Goal: Task Accomplishment & Management: Complete application form

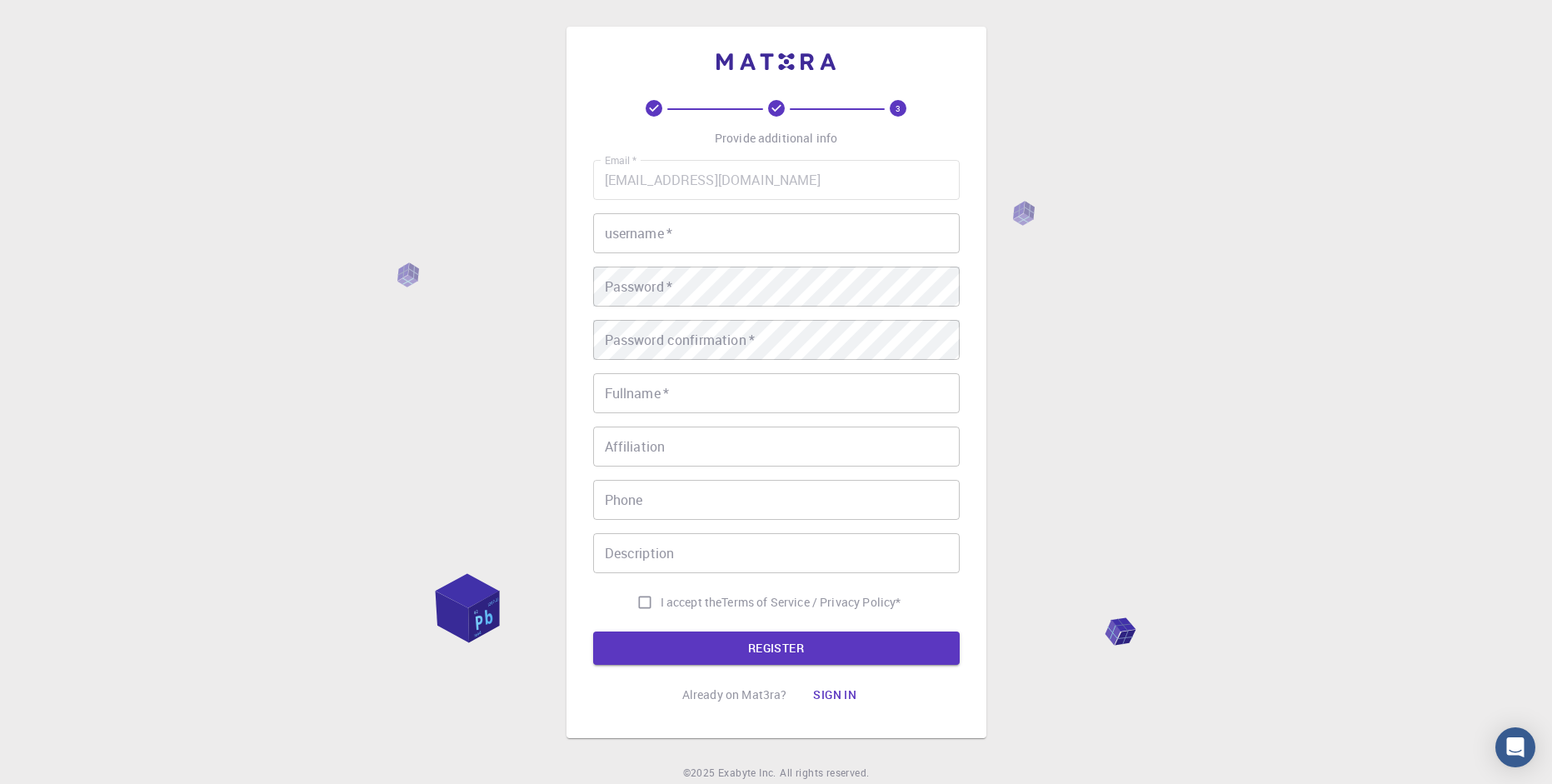
click at [637, 583] on div "Email   * riualagado@hotmail.com Email   * username   * username   * Password  …" at bounding box center [776, 389] width 367 height 458
click at [642, 598] on input "I accept the Terms of Service / Privacy Policy *" at bounding box center [644, 602] width 31 height 31
checkbox input "true"
drag, startPoint x: 1200, startPoint y: 329, endPoint x: 805, endPoint y: 248, distance: 403.2
click at [805, 248] on input "username   *" at bounding box center [776, 233] width 367 height 40
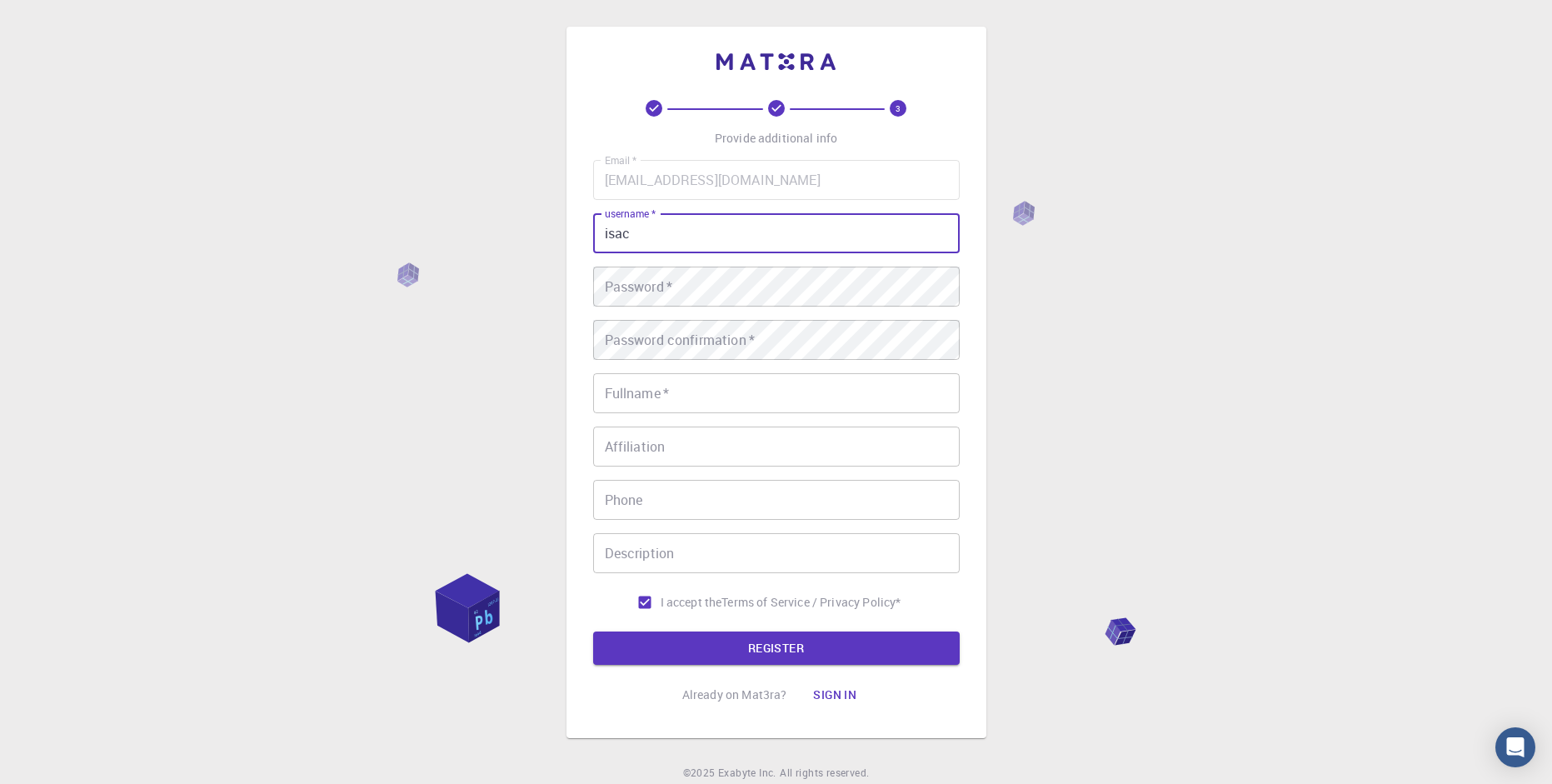
type input "isac"
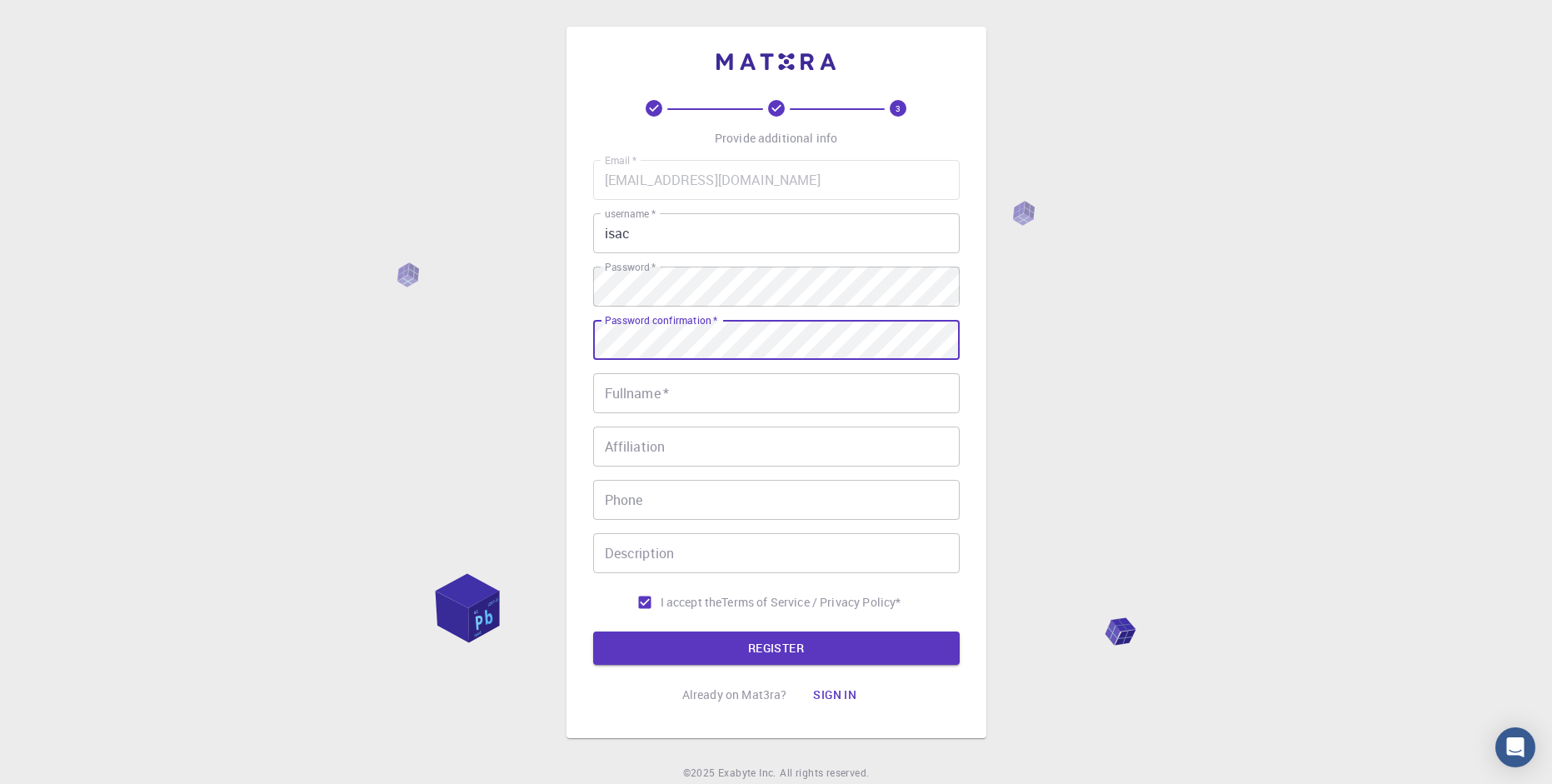
click at [692, 403] on input "Fullname   *" at bounding box center [776, 392] width 367 height 40
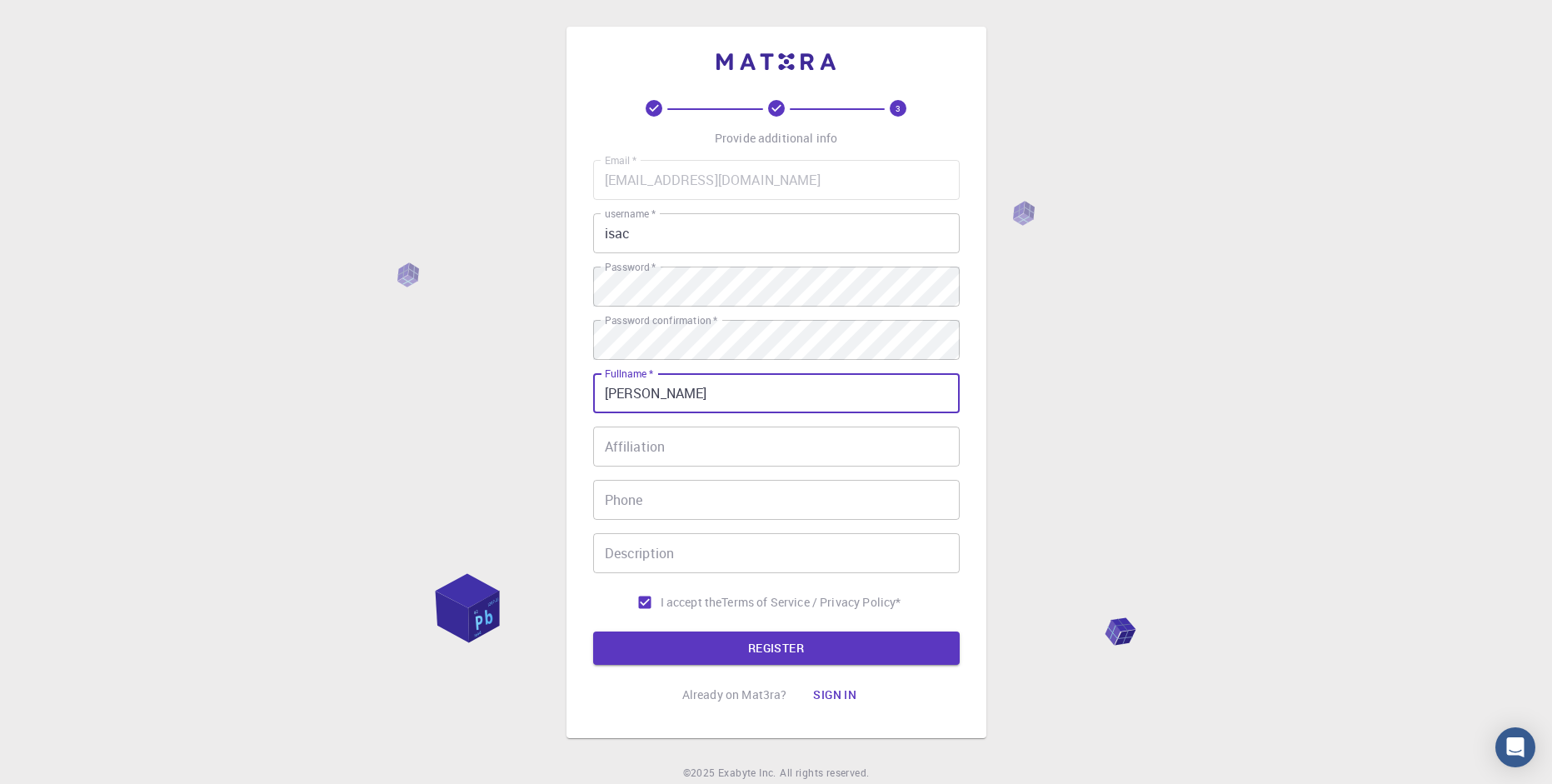
type input "[PERSON_NAME]"
click at [678, 512] on input "Phone" at bounding box center [776, 500] width 367 height 40
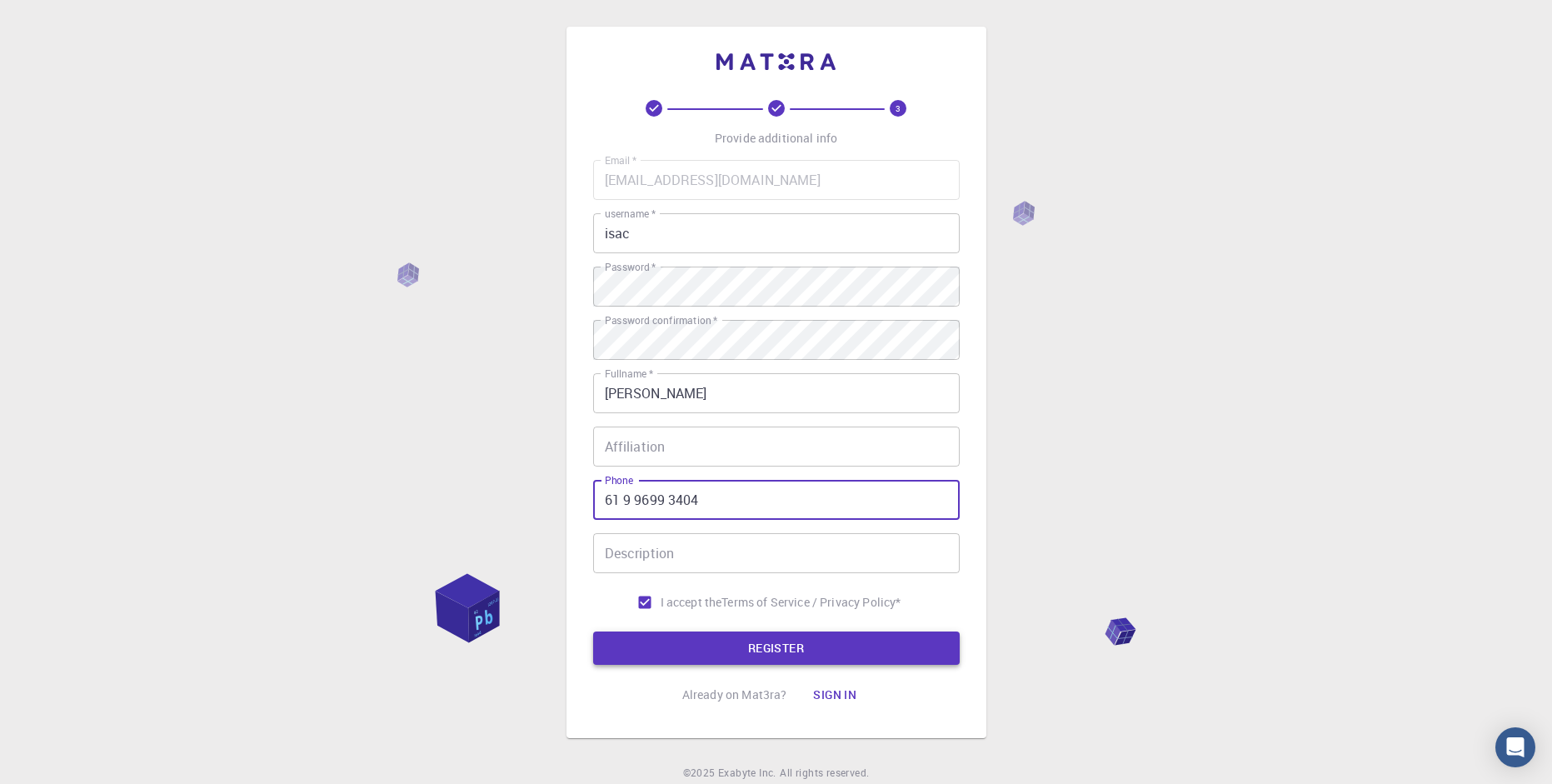
type input "61 9 9699 3404"
click at [766, 655] on button "REGISTER" at bounding box center [776, 648] width 367 height 33
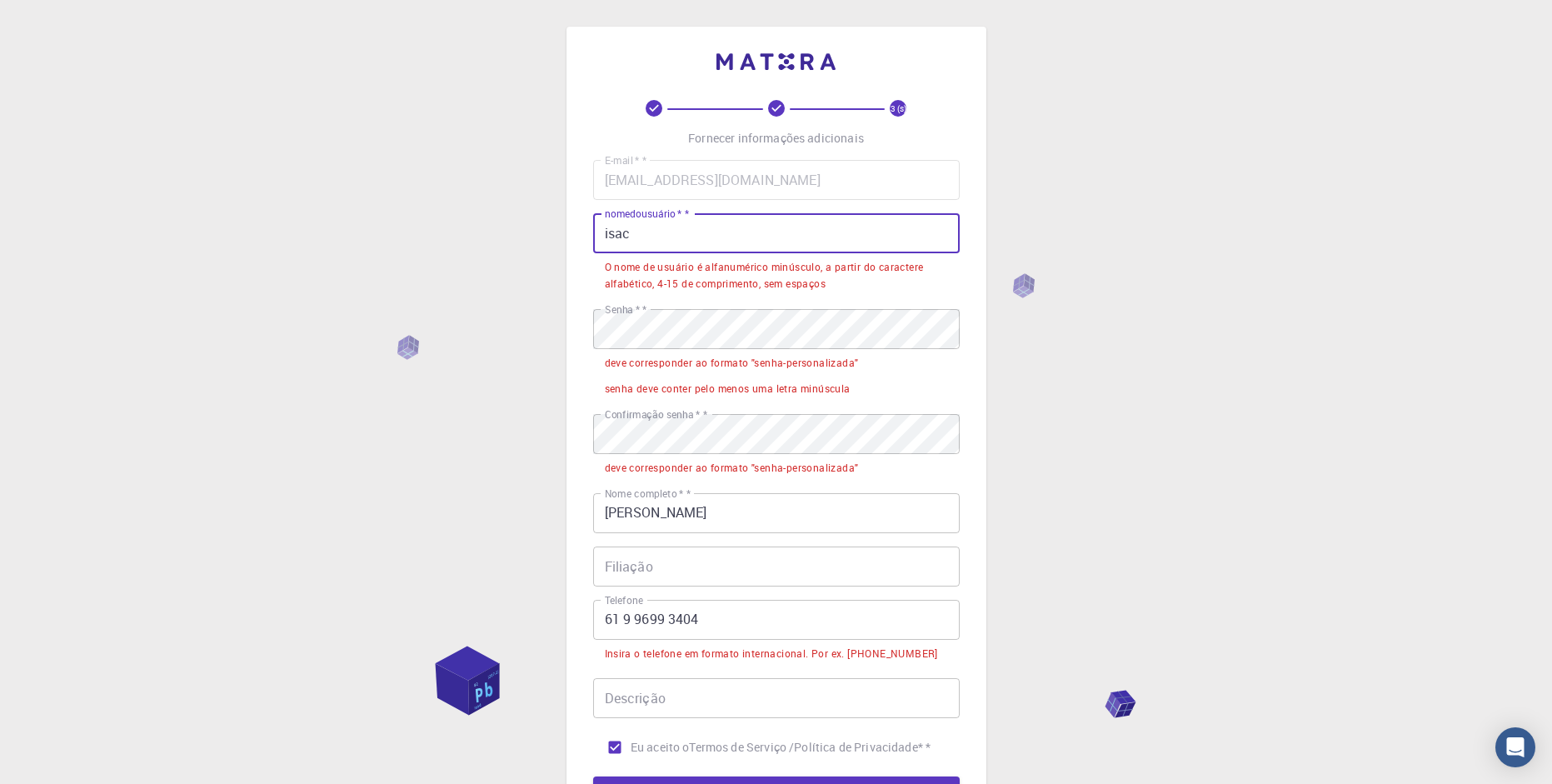
click at [692, 237] on input "isac" at bounding box center [776, 233] width 367 height 40
drag, startPoint x: 703, startPoint y: 238, endPoint x: 577, endPoint y: 238, distance: 126.0
click at [577, 238] on div "3 (s) Fornecer informações adicionais E-mail   * * riualagado@hotmail.com E-mai…" at bounding box center [776, 455] width 420 height 856
click at [856, 242] on input "isac" at bounding box center [776, 233] width 367 height 40
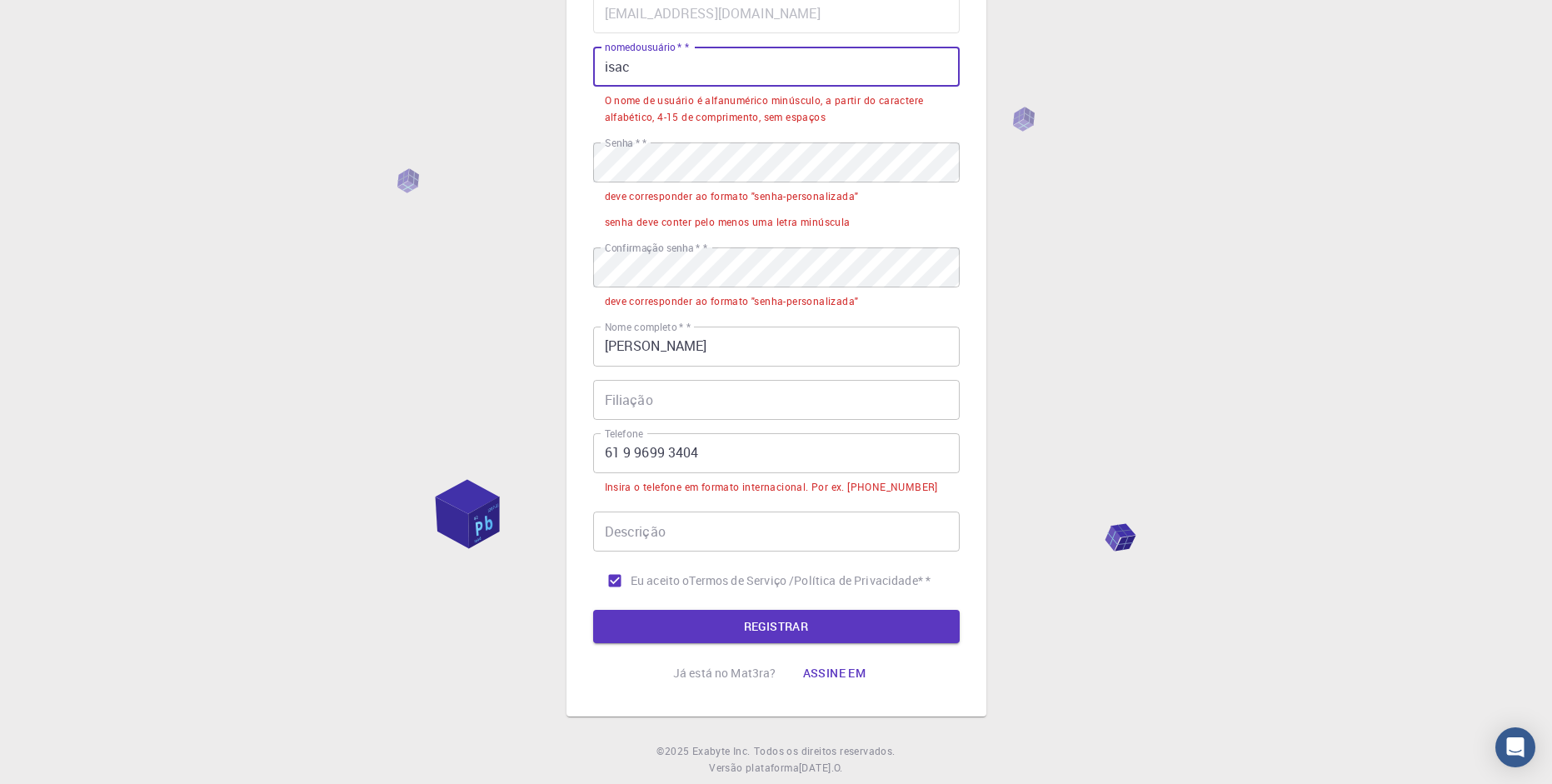
scroll to position [212, 0]
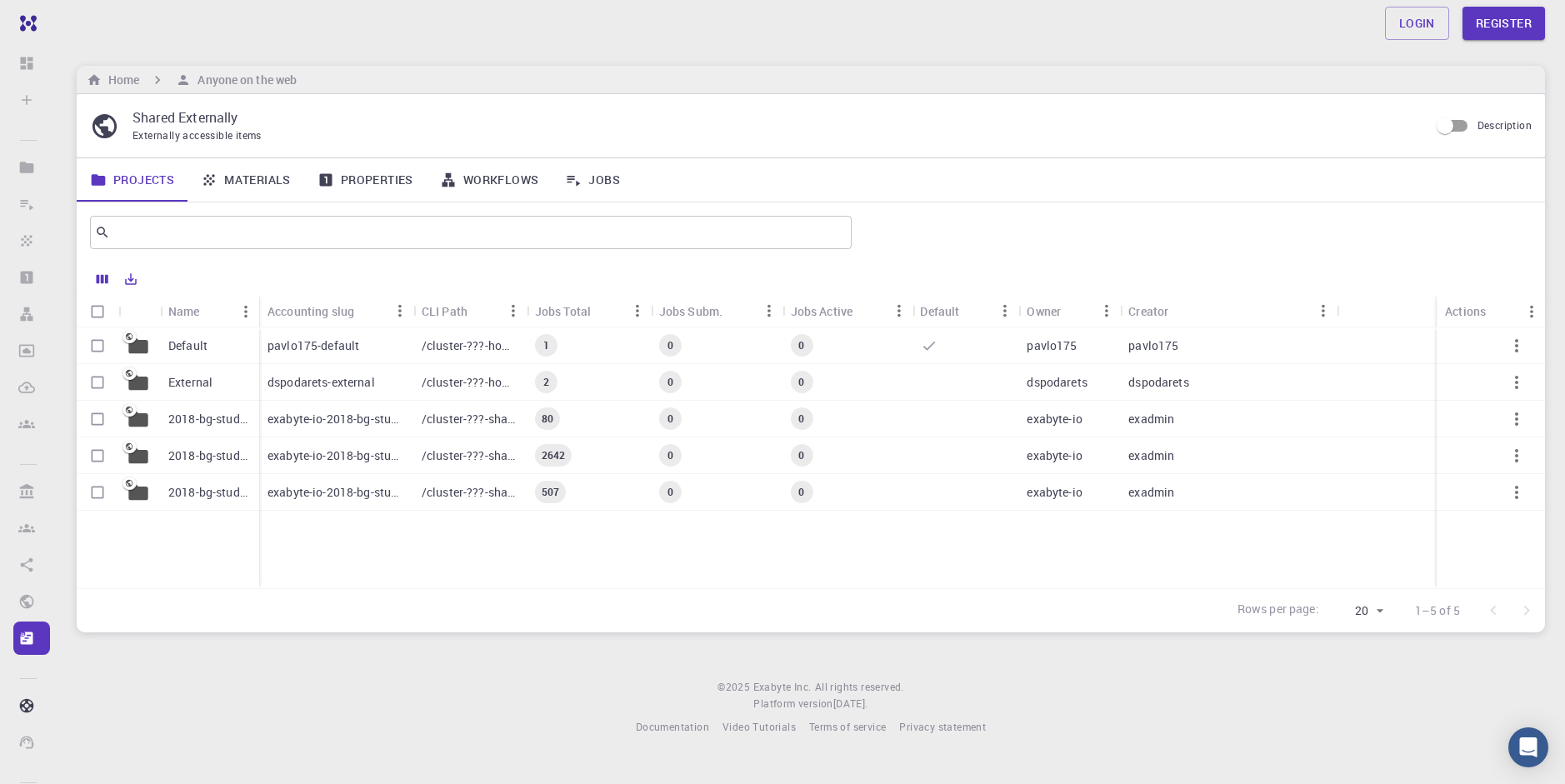
click at [381, 186] on link "Properties" at bounding box center [365, 180] width 123 height 43
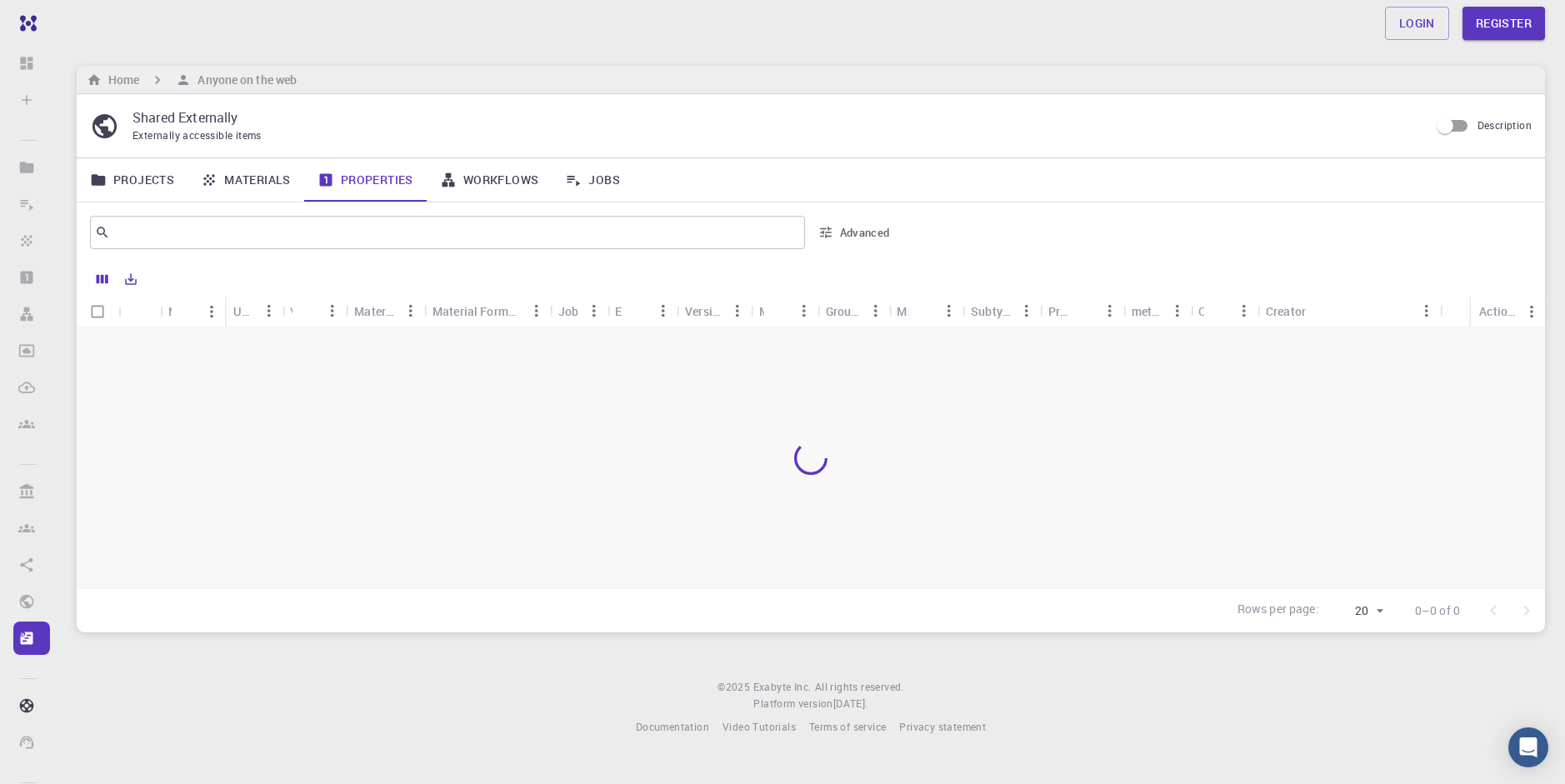
click at [138, 177] on link "Projects" at bounding box center [132, 180] width 111 height 43
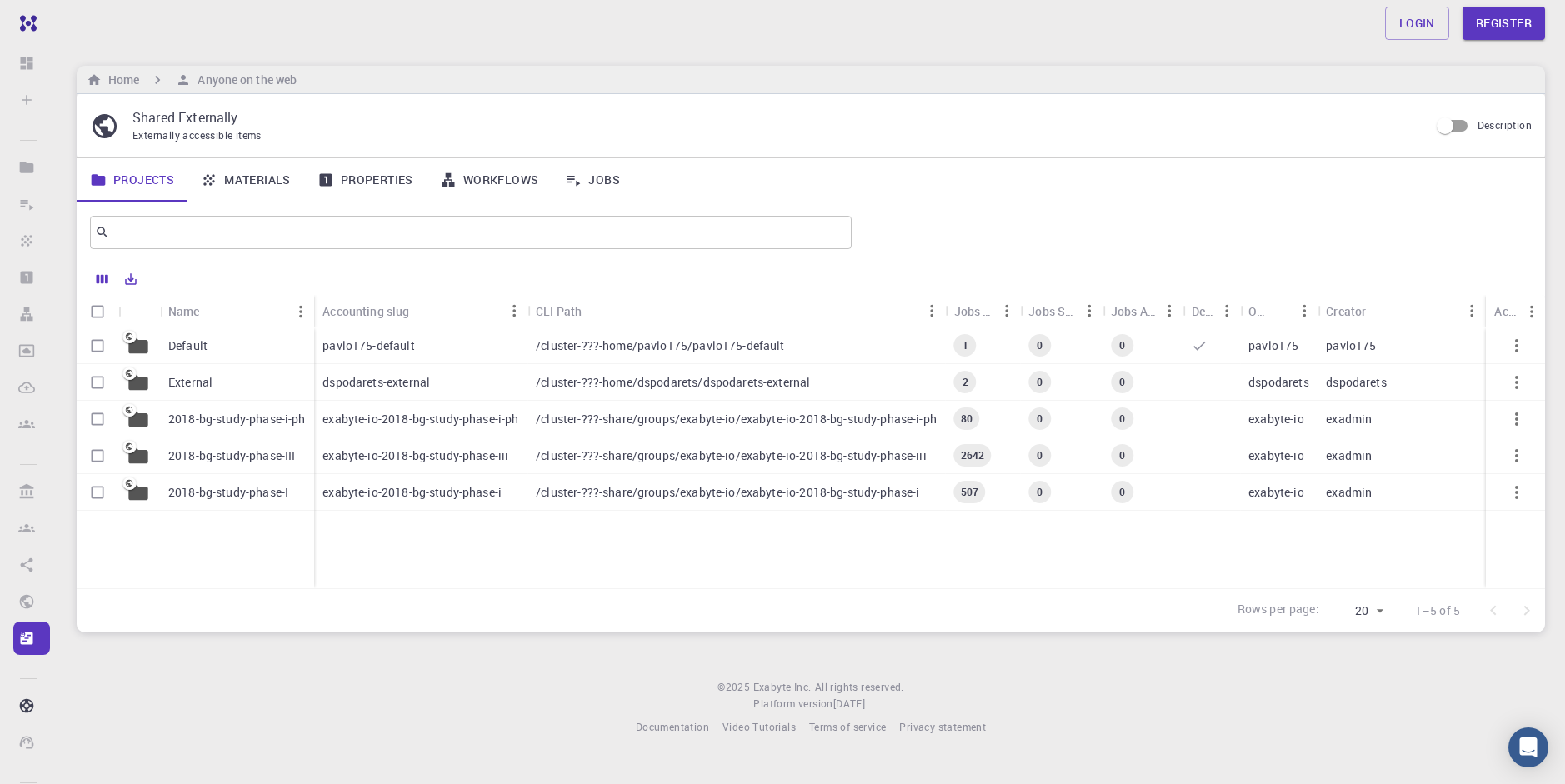
click at [434, 647] on div "Login Register Home Anyone on the web Shared Externally Externally accessible i…" at bounding box center [811, 381] width 1508 height 762
click at [201, 344] on p "Default" at bounding box center [188, 346] width 39 height 17
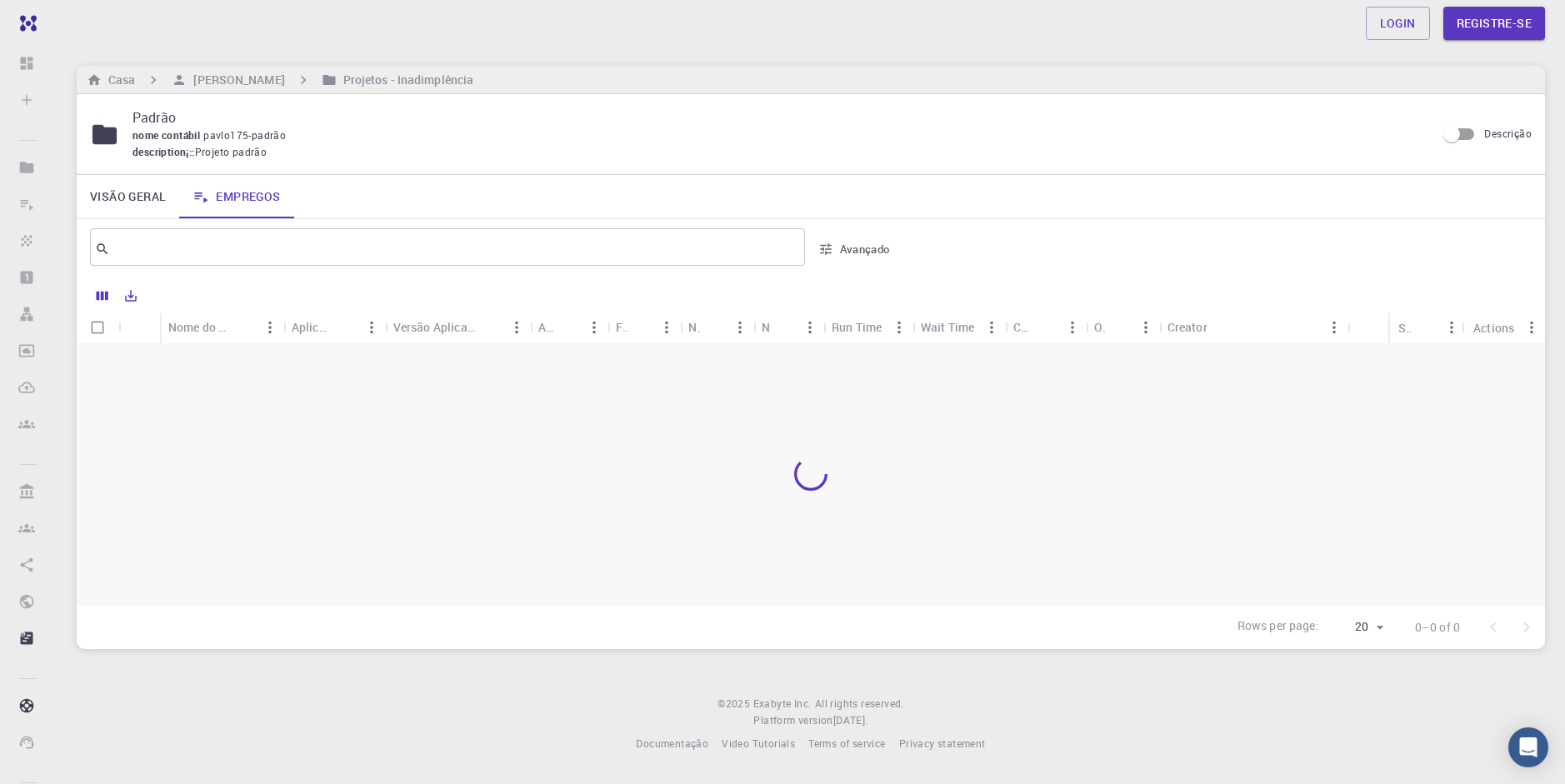
drag, startPoint x: 123, startPoint y: 78, endPoint x: 131, endPoint y: 91, distance: 15.3
click at [123, 78] on h6 "Casa" at bounding box center [118, 80] width 33 height 19
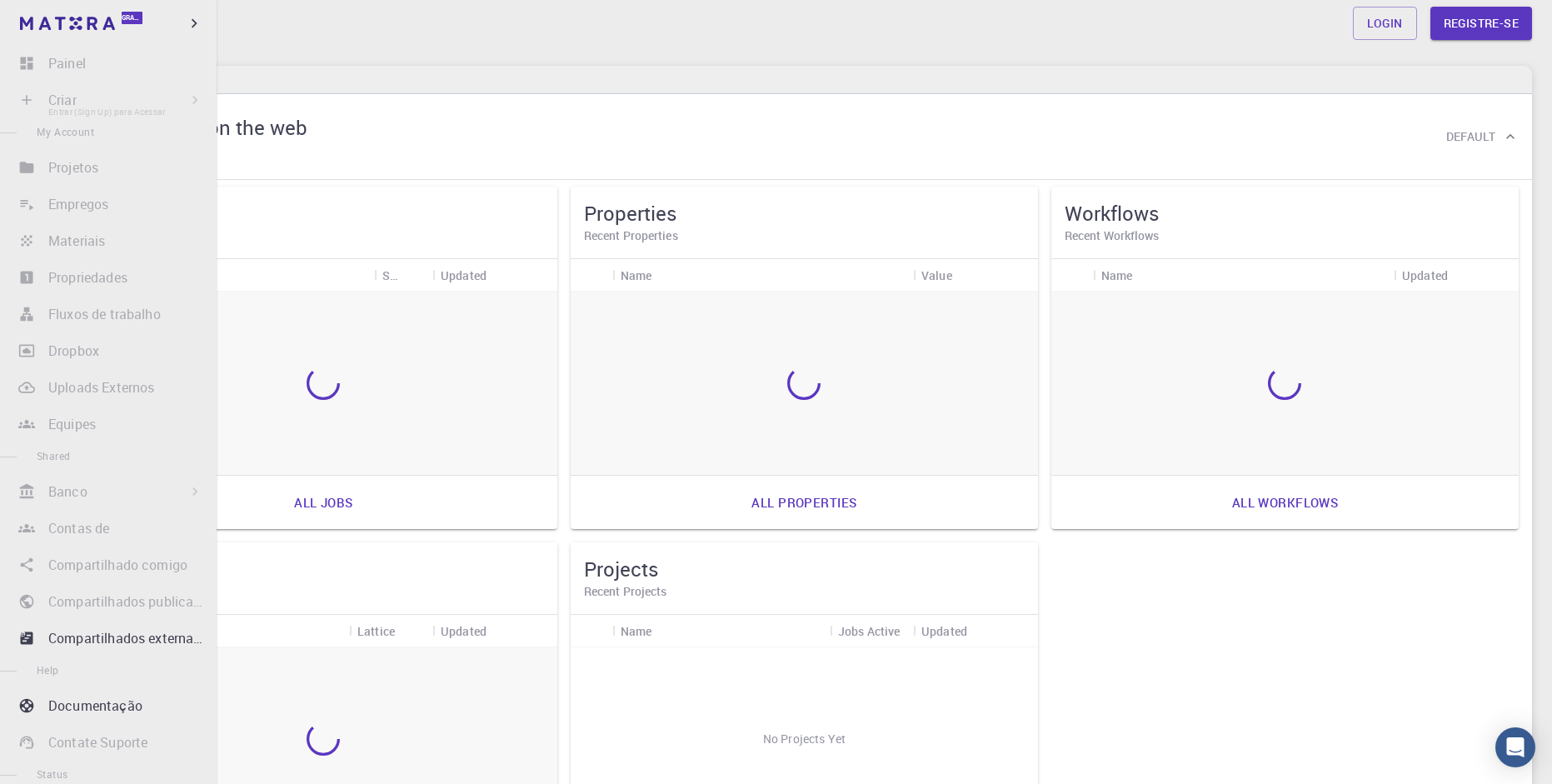
click at [28, 100] on li "Criar Entrar (Sign Up) para Acessar Novo emprego Novo Material Criar Material C…" at bounding box center [108, 100] width 216 height 33
click at [100, 106] on li "Criar Entrar (Sign Up) para Acessar Novo emprego Novo Material Criar Material C…" at bounding box center [108, 100] width 216 height 33
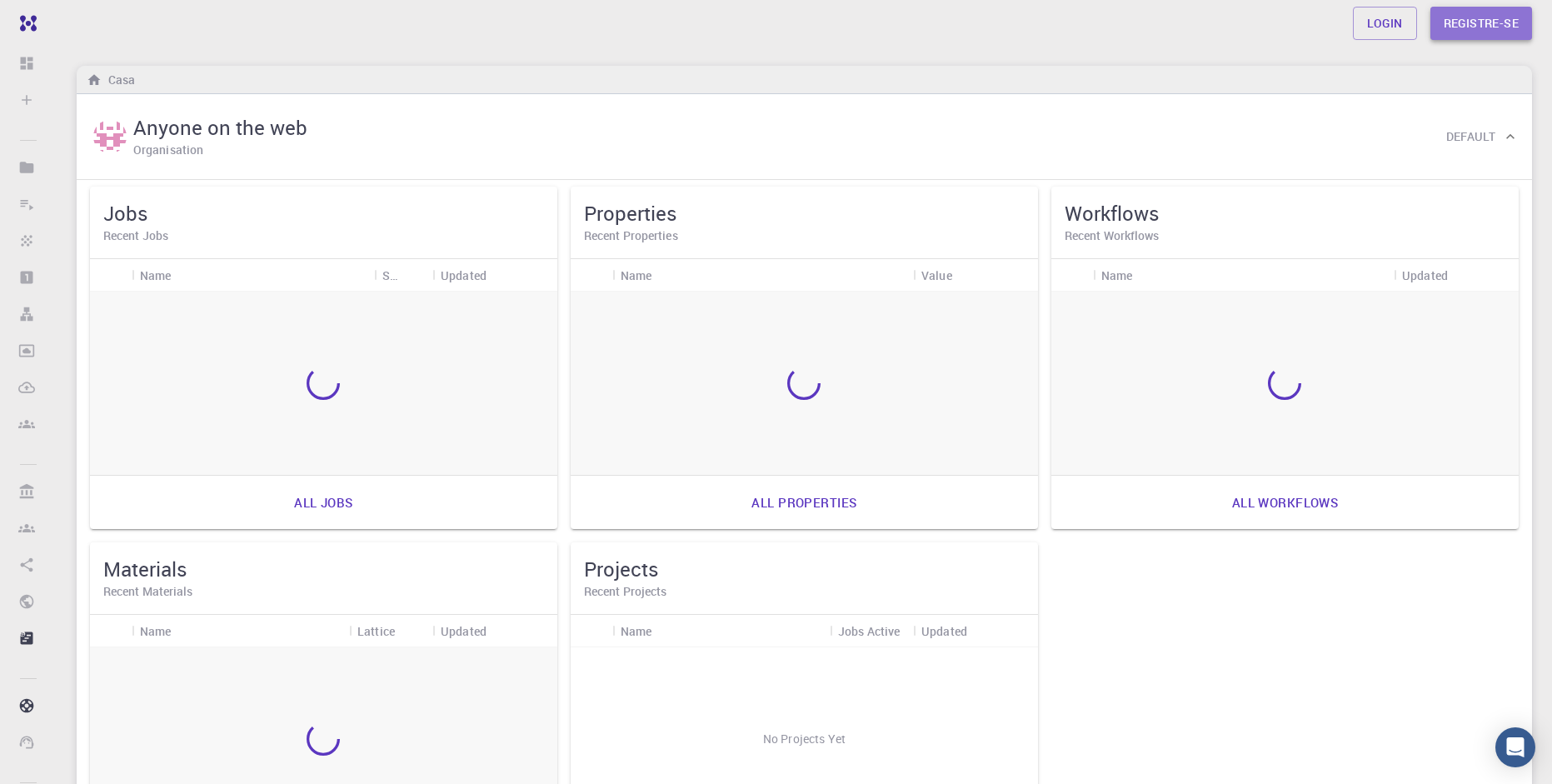
click at [1501, 18] on link "Registre-se" at bounding box center [1480, 23] width 101 height 33
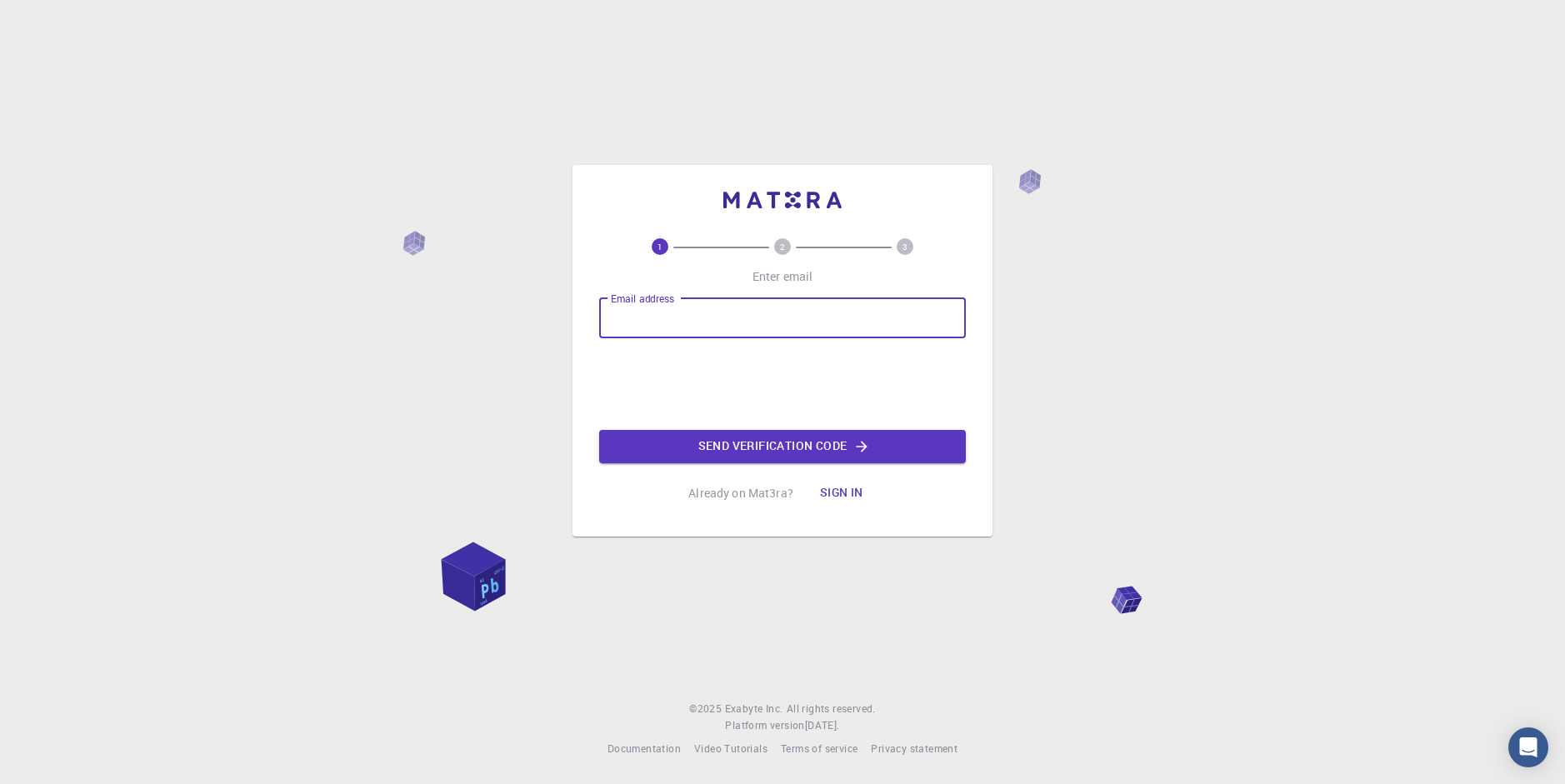
click at [751, 307] on input "Email address" at bounding box center [782, 318] width 367 height 40
type input "[EMAIL_ADDRESS][DOMAIN_NAME]"
click at [778, 441] on button "Send verification code" at bounding box center [782, 446] width 367 height 33
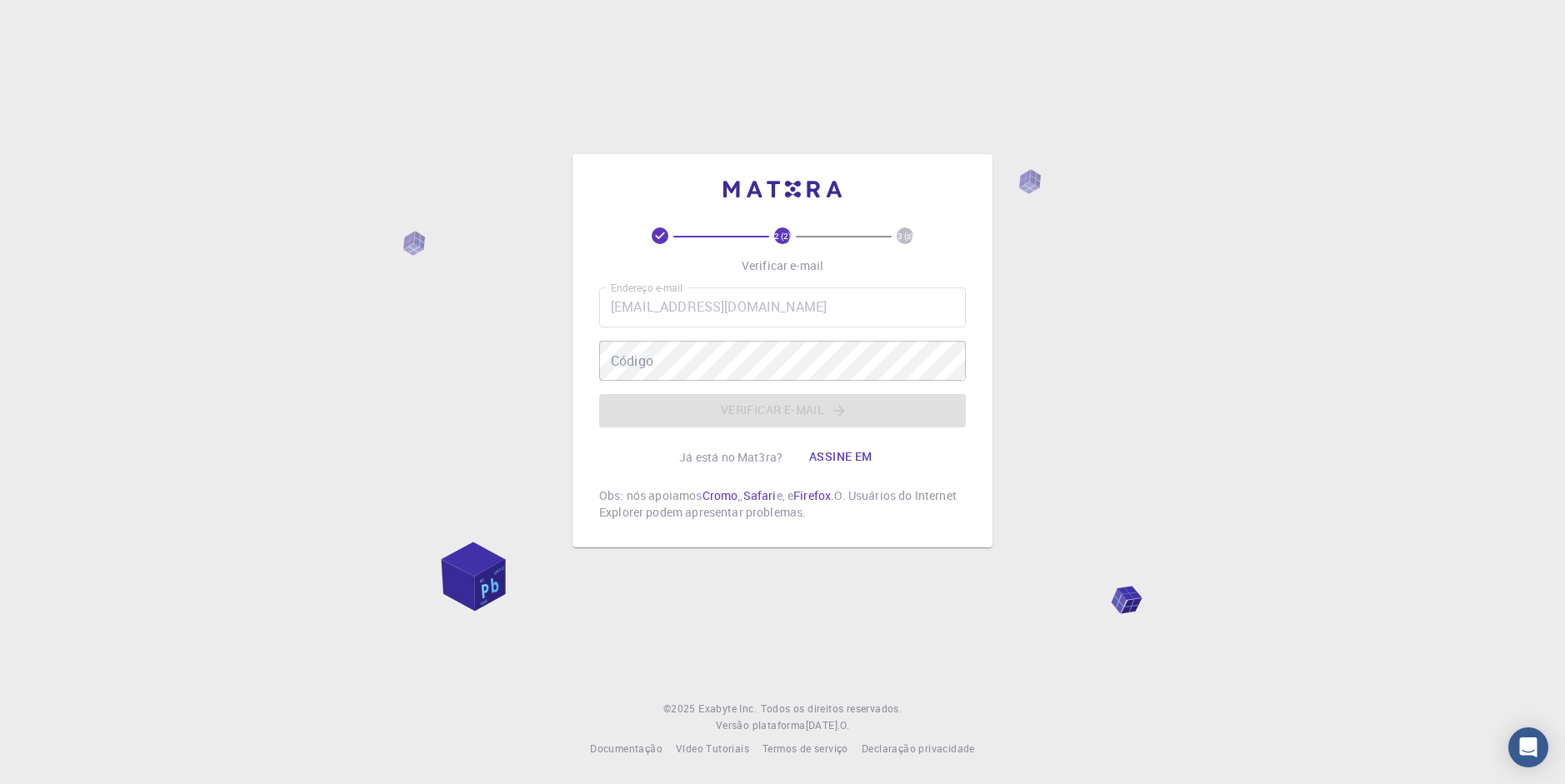
drag, startPoint x: 751, startPoint y: 337, endPoint x: 731, endPoint y: 327, distance: 22.4
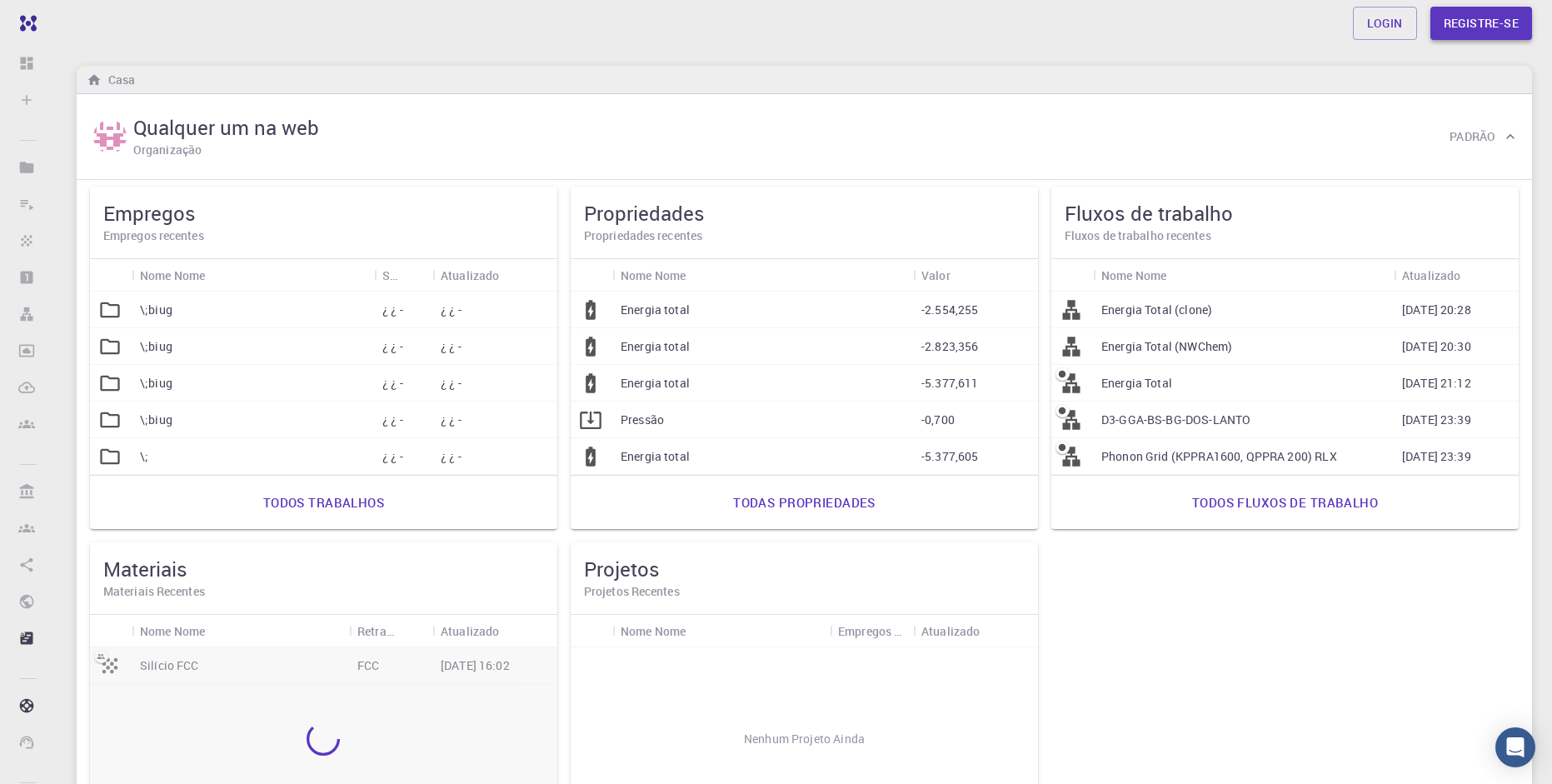
click at [1507, 21] on link "Registre-se" at bounding box center [1480, 23] width 101 height 33
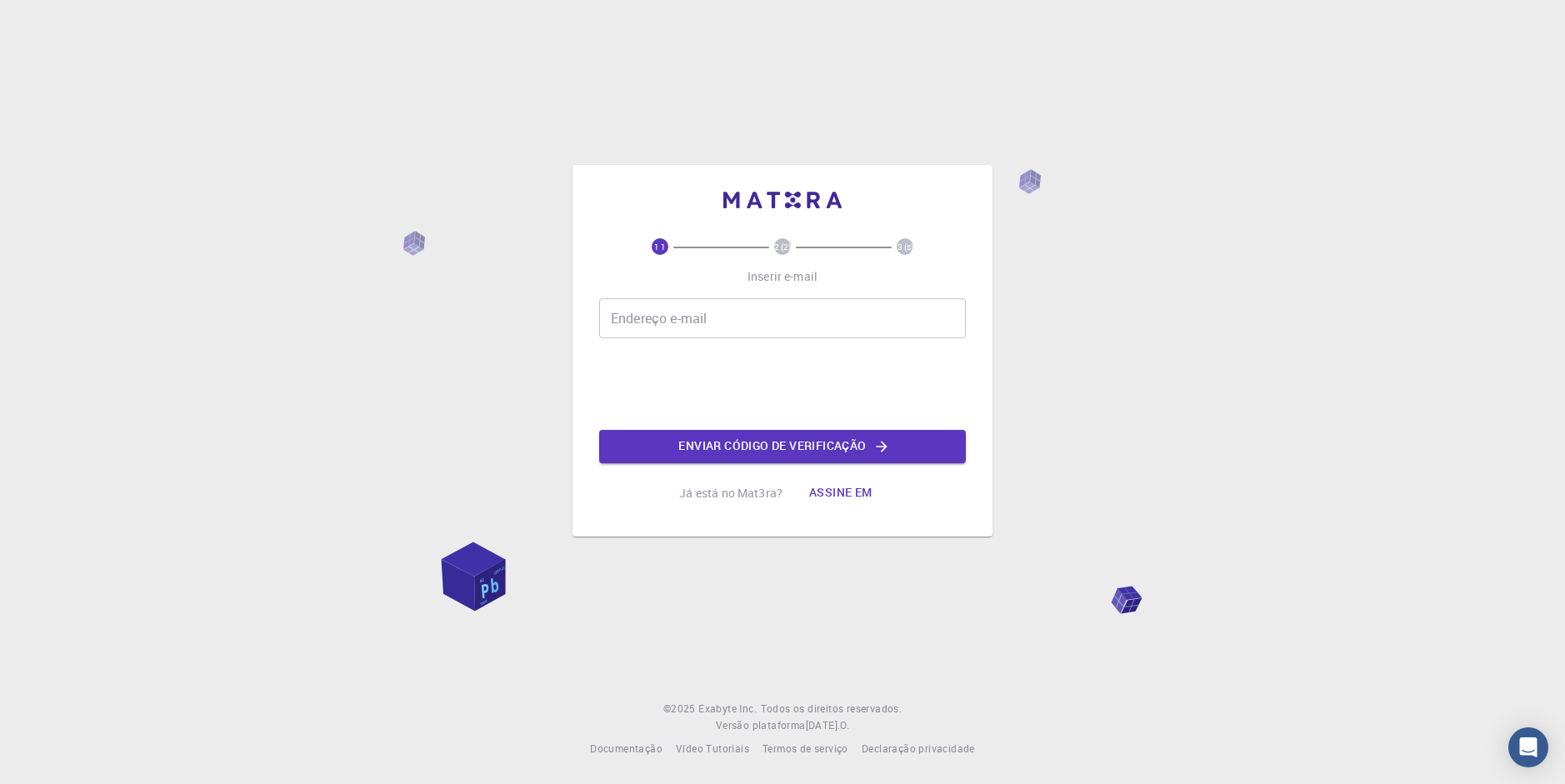
click at [762, 313] on input "Endereço e-mail" at bounding box center [782, 318] width 367 height 40
type input "[EMAIL_ADDRESS][DOMAIN_NAME]"
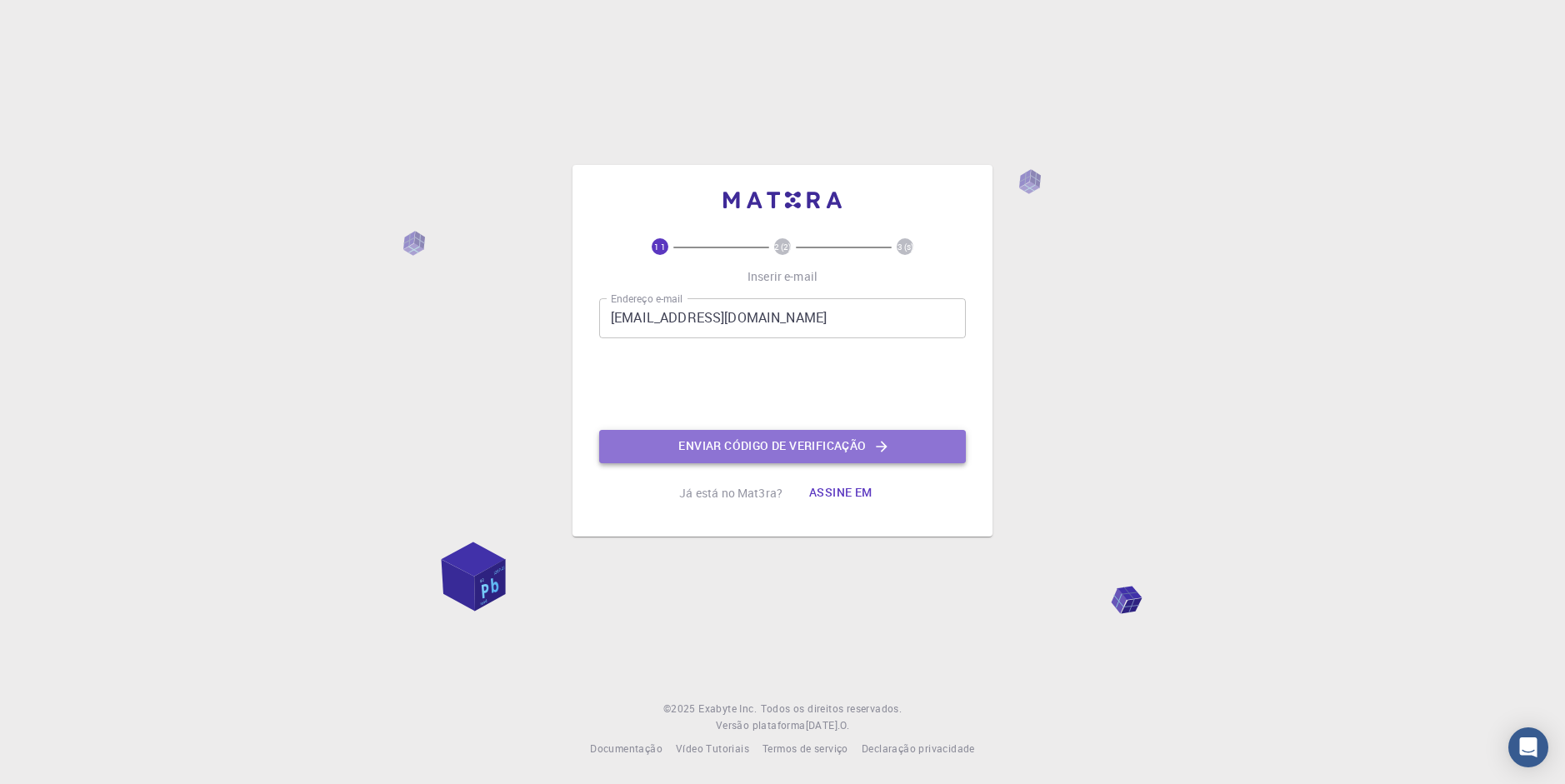
click at [719, 435] on button "Enviar código de verificação" at bounding box center [782, 446] width 367 height 33
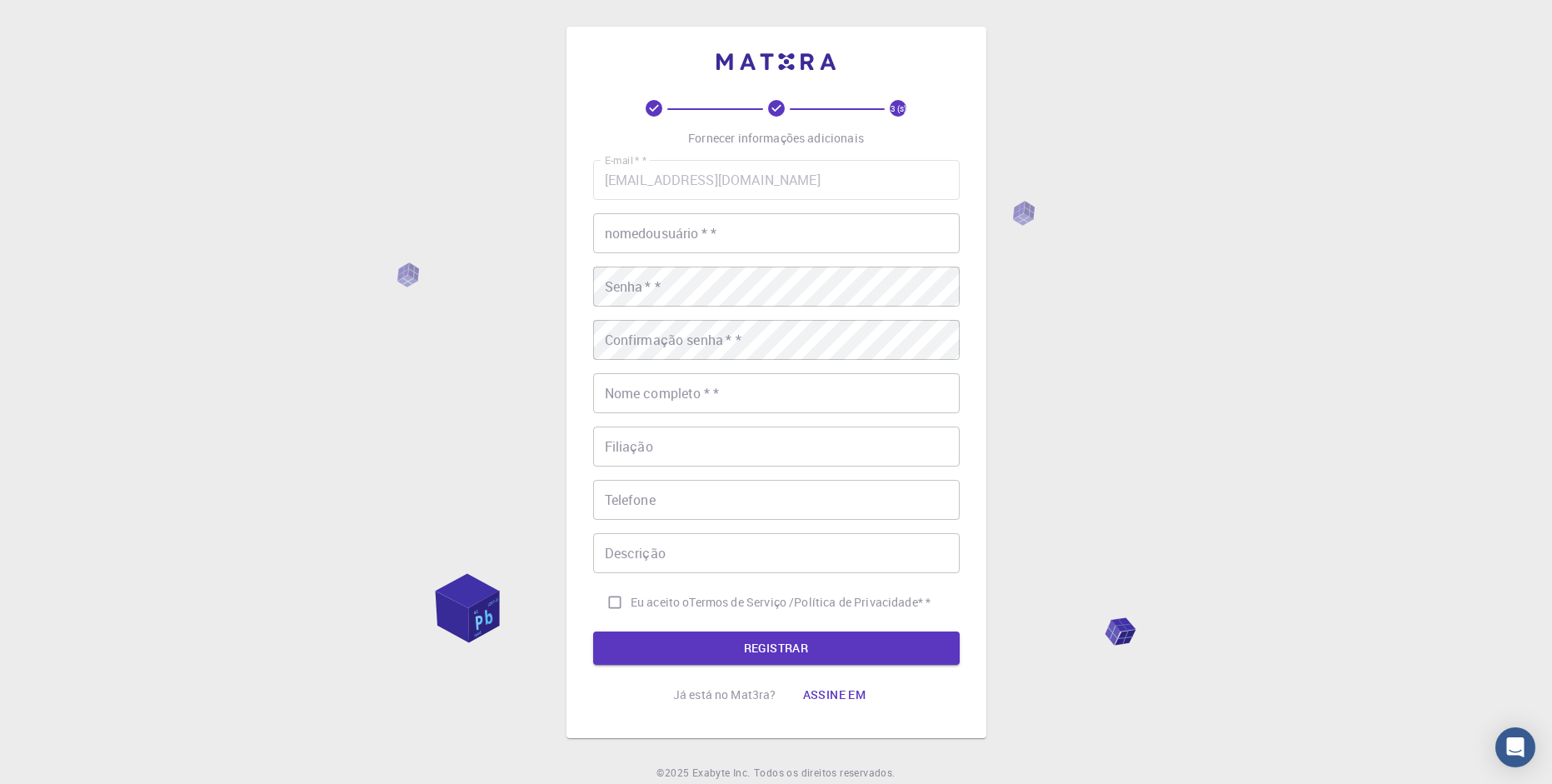
click at [656, 232] on input "nomedousuário   * *" at bounding box center [776, 233] width 367 height 40
click at [643, 242] on input "isac" at bounding box center [776, 233] width 367 height 40
type input "i"
type input "r"
type input "_riu_"
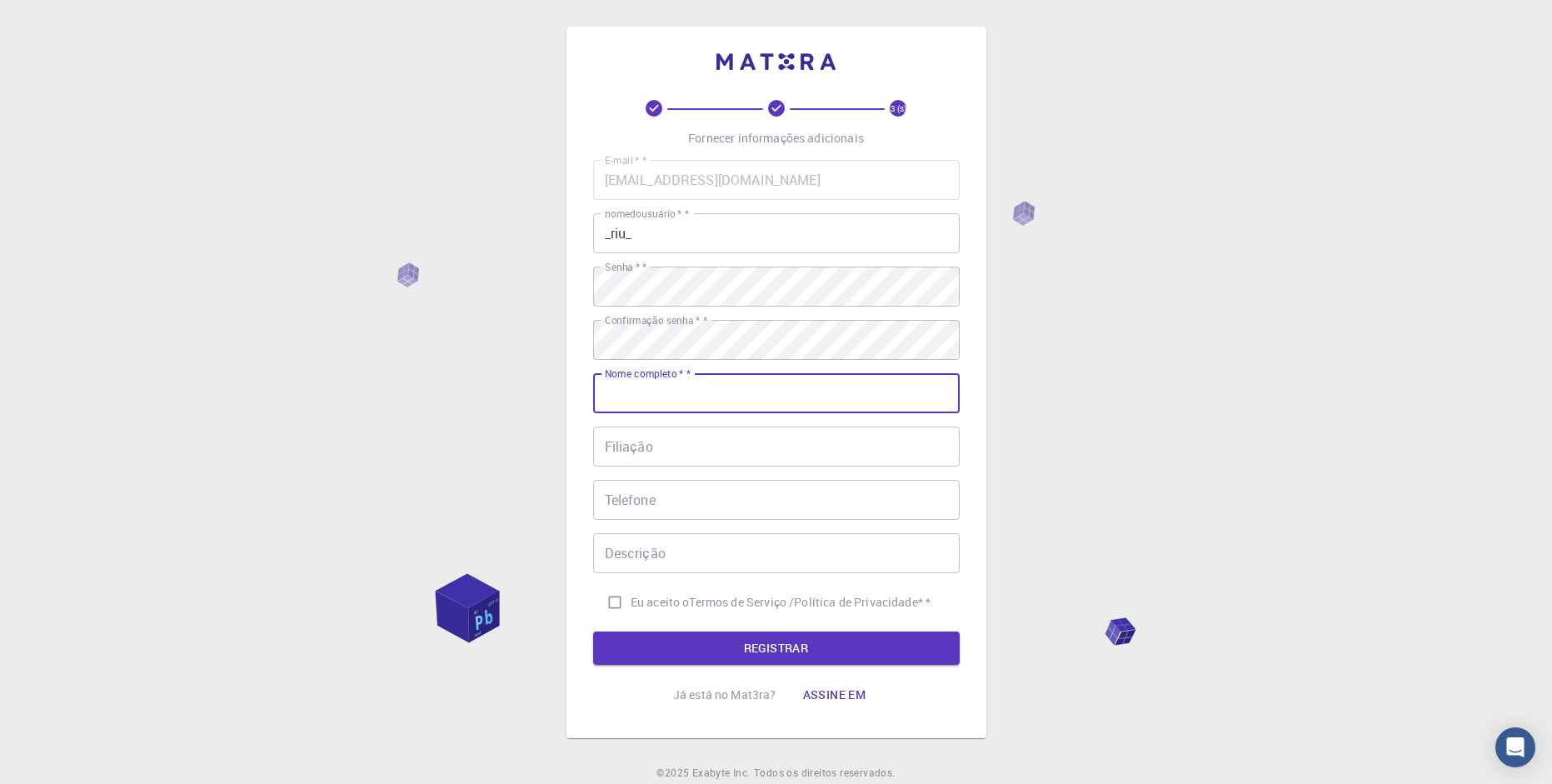
click at [763, 408] on input "Nome completo   * *" at bounding box center [776, 392] width 367 height 40
type input "[PERSON_NAME]"
click at [679, 465] on input "Filiação" at bounding box center [776, 446] width 367 height 40
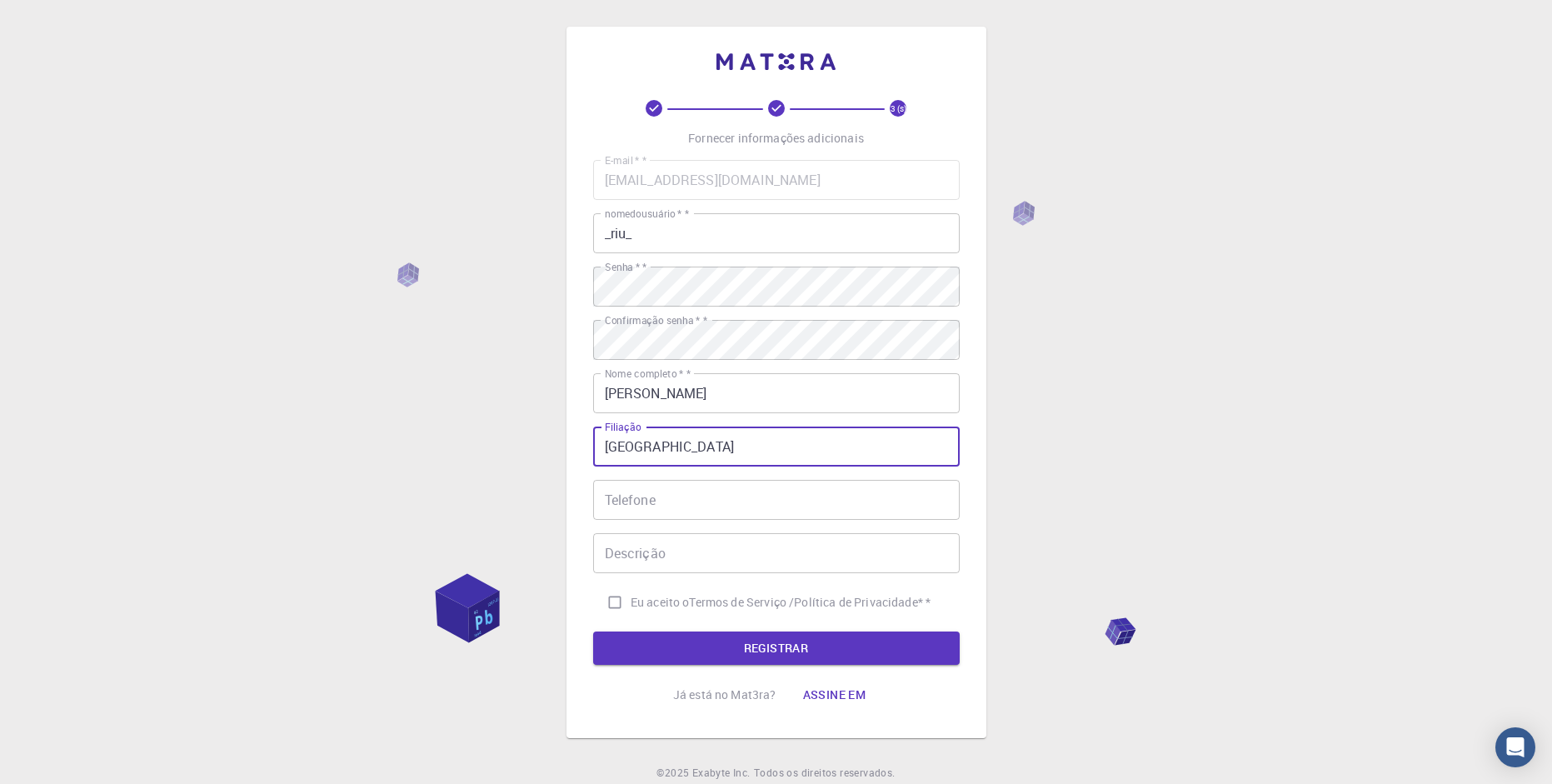
type input "[GEOGRAPHIC_DATA]"
click at [672, 497] on input "Telefone" at bounding box center [776, 500] width 367 height 40
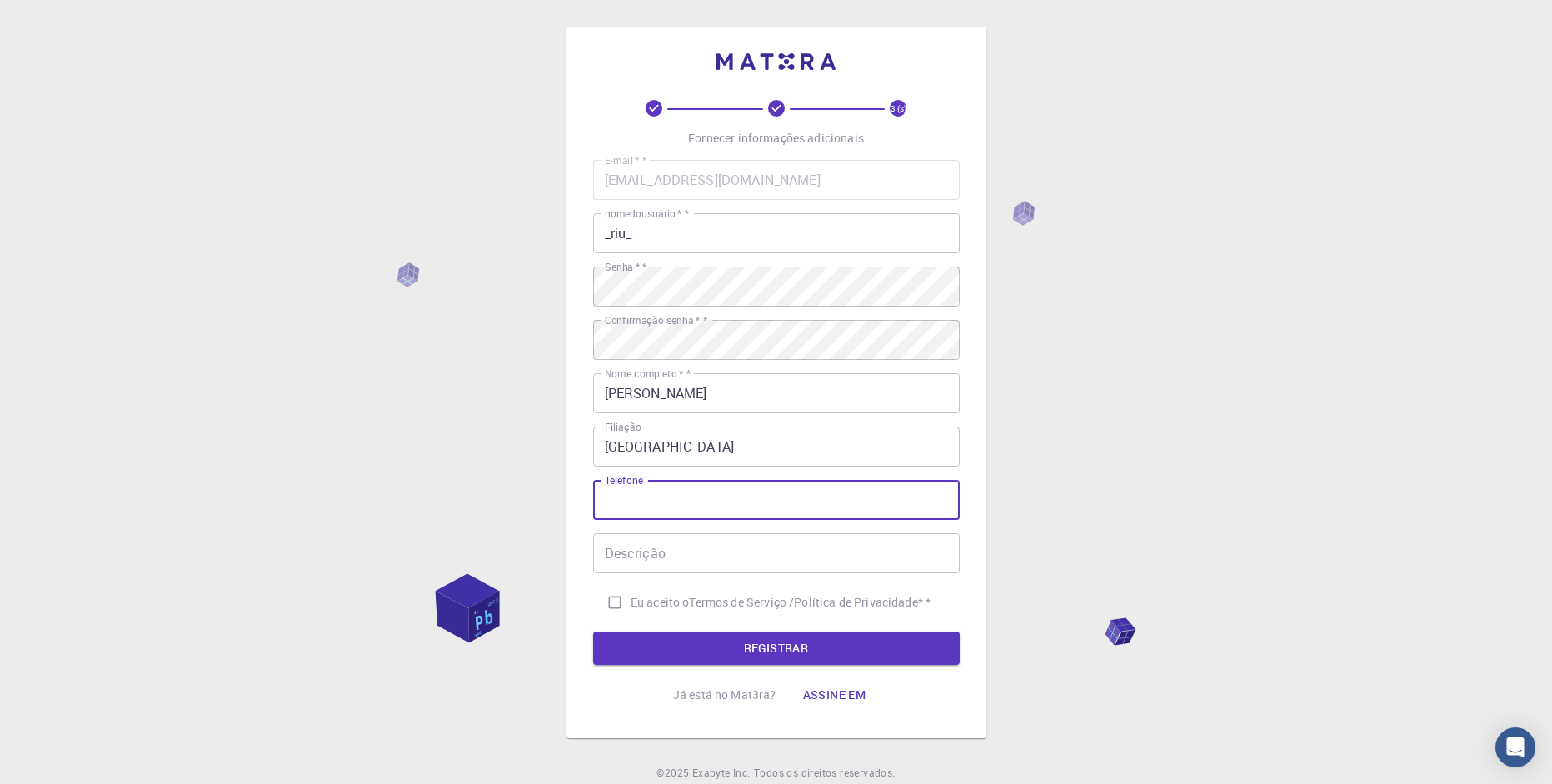
type input "61 9 9699 3404"
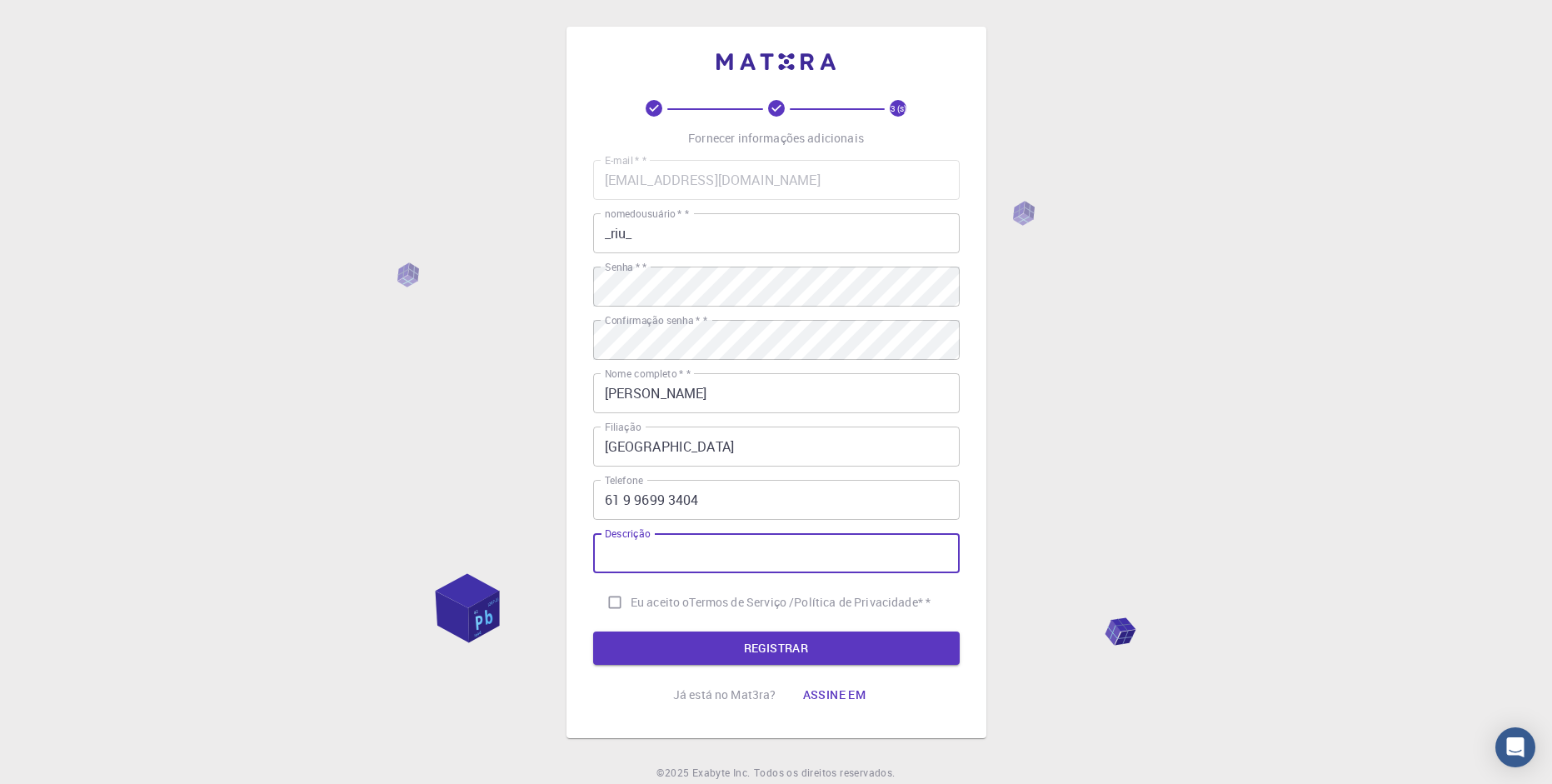
click at [639, 546] on div "Descrição Descrição" at bounding box center [776, 552] width 367 height 40
type input "aluno"
click at [622, 604] on input "Eu aceito o Termos de Serviço /Política de Privacidade * *" at bounding box center [615, 602] width 31 height 31
checkbox input "true"
click at [706, 652] on button "REGISTRAR" at bounding box center [776, 648] width 367 height 33
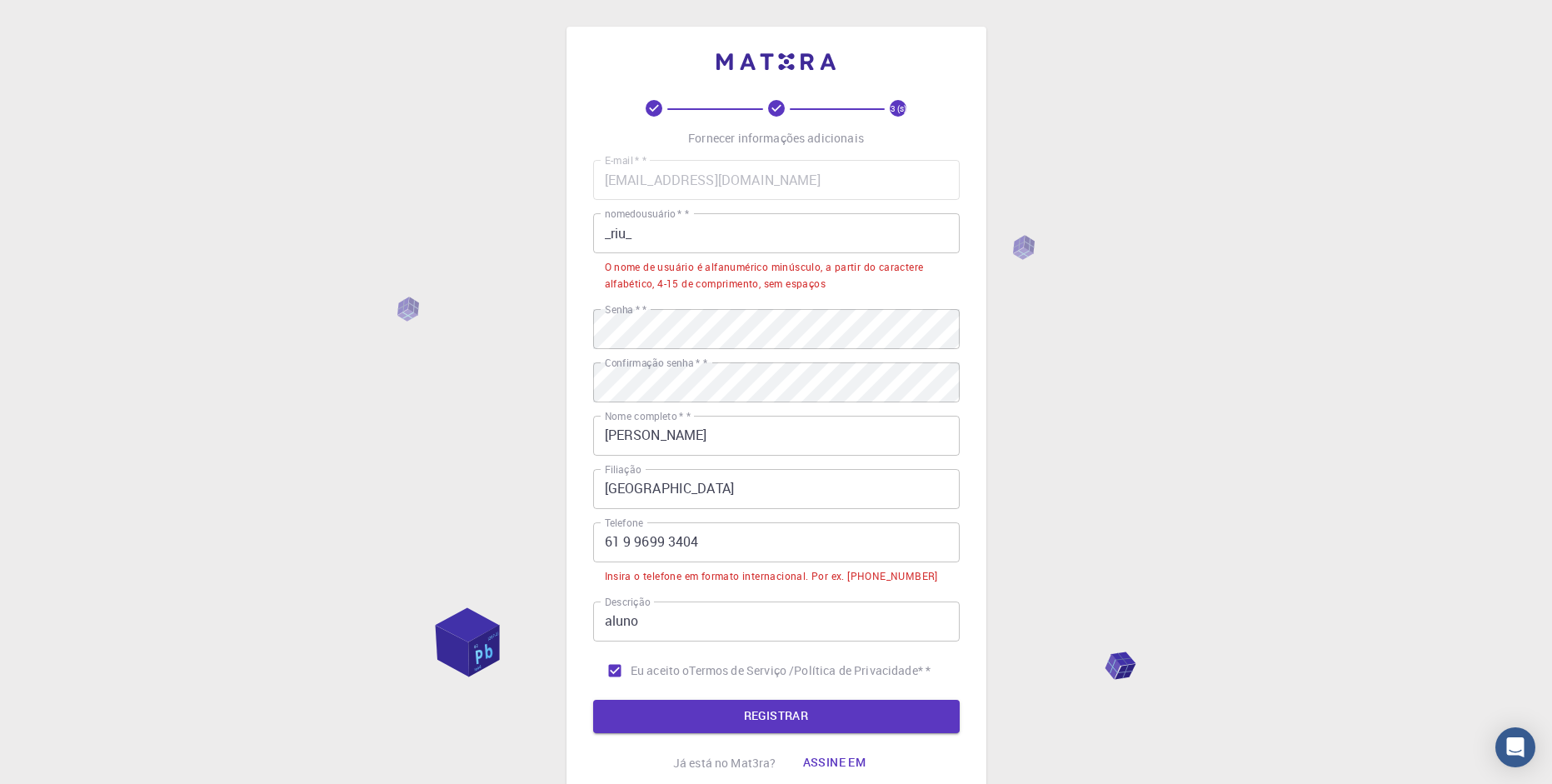
click at [623, 542] on input "61 9 9699 3404" at bounding box center [776, 542] width 367 height 40
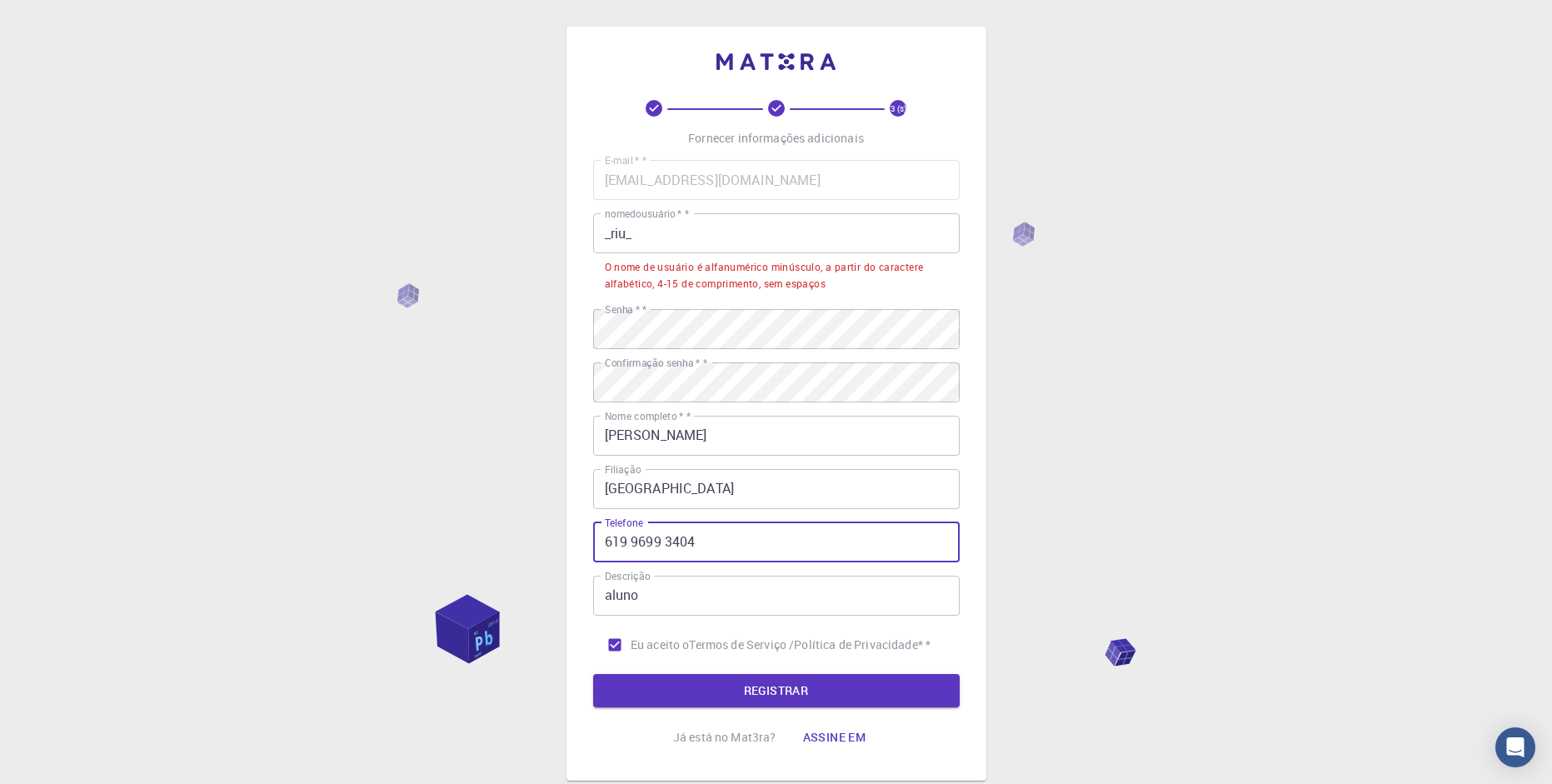
click at [643, 537] on input "619 9699 3404" at bounding box center [776, 542] width 367 height 40
click at [627, 537] on input "619 9699 3404" at bounding box center [776, 542] width 367 height 40
click at [629, 537] on input "619 9699 3404" at bounding box center [776, 542] width 367 height 40
click at [654, 541] on input "6199699 3404" at bounding box center [776, 542] width 367 height 40
click at [661, 541] on input "6199699 3404" at bounding box center [776, 542] width 367 height 40
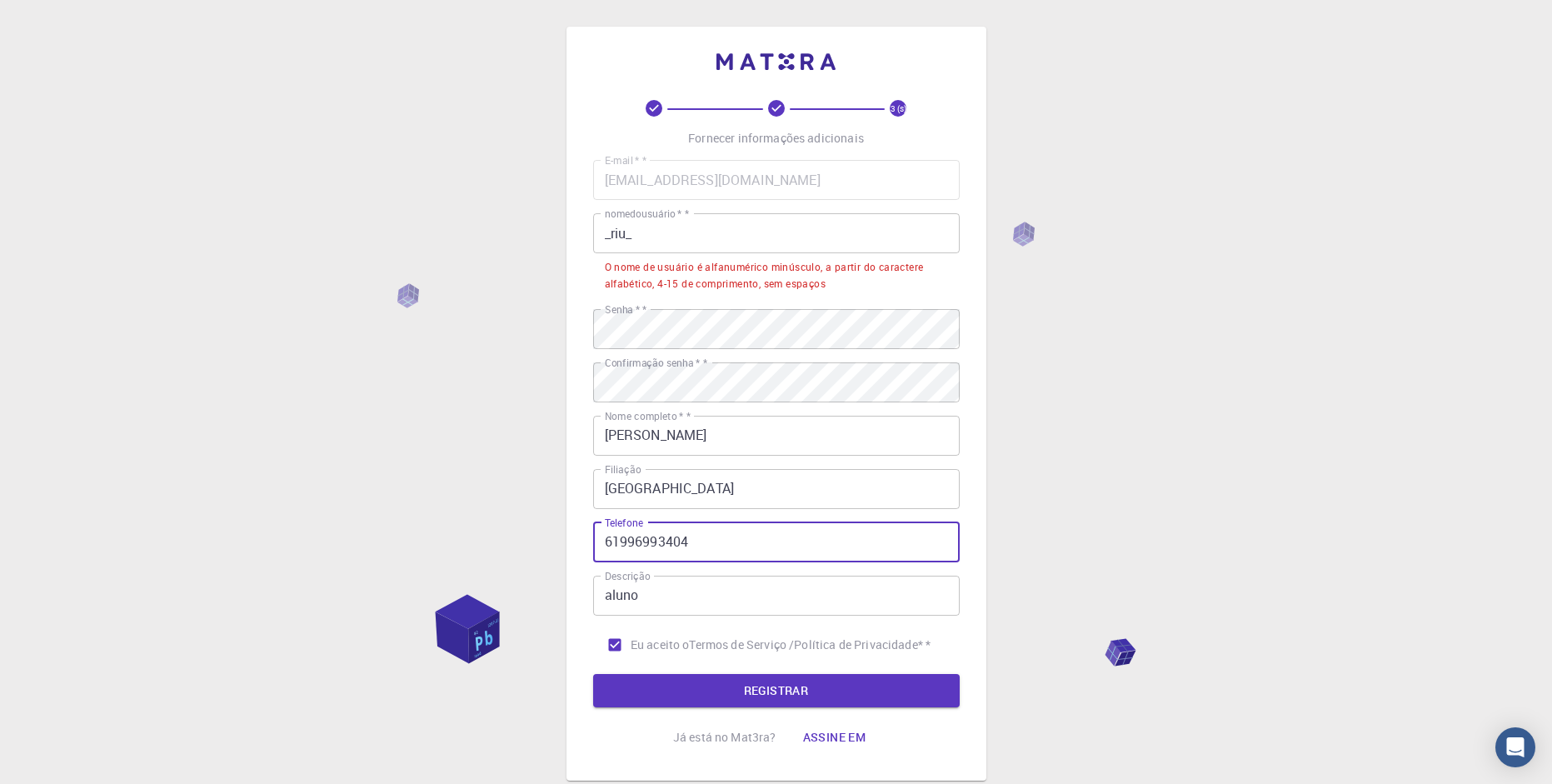
type input "61996993404"
click at [658, 225] on input "_riu_" at bounding box center [776, 233] width 367 height 40
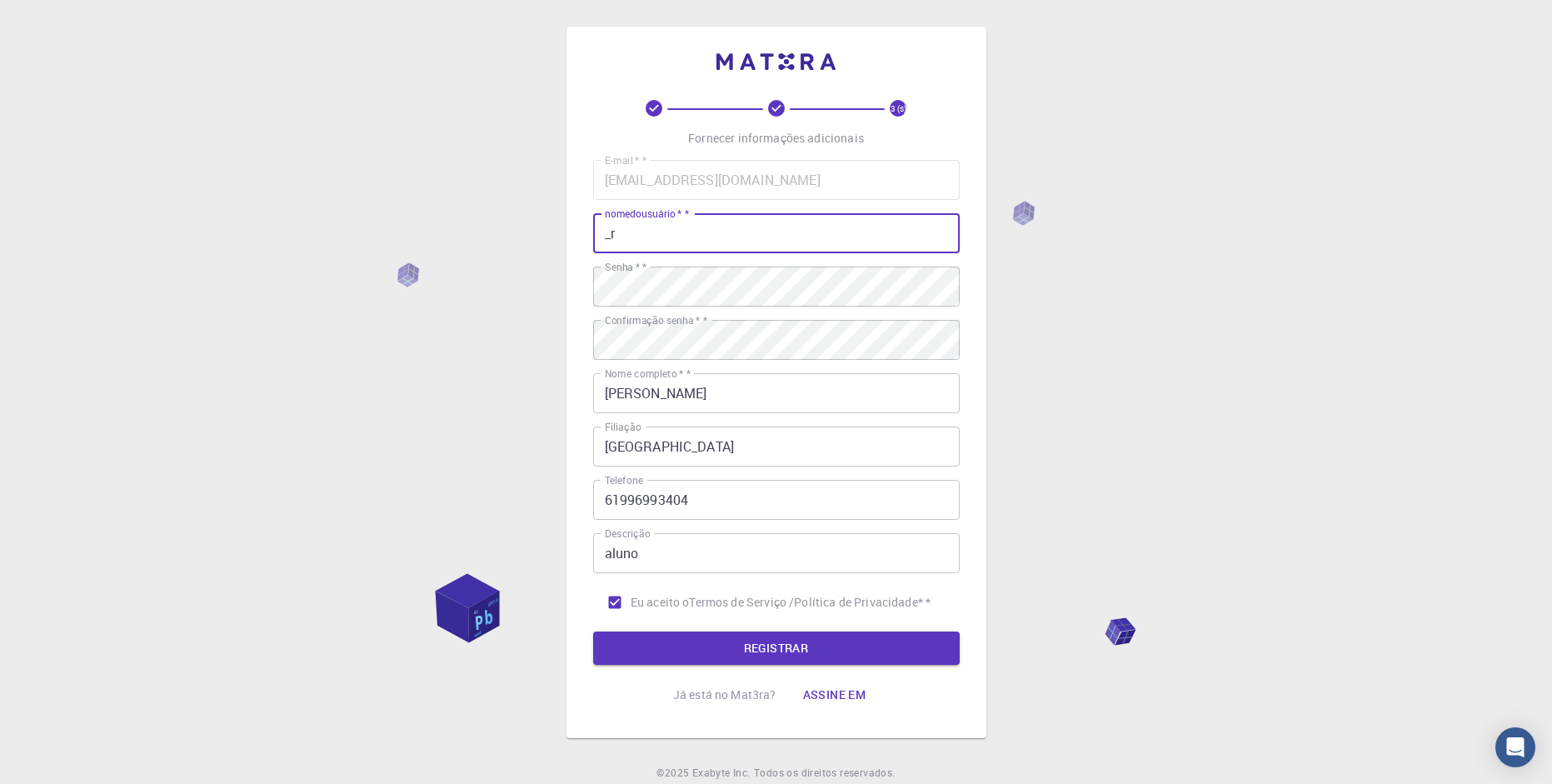
type input "_"
type input "riutiete"
click at [608, 512] on input "61996993404" at bounding box center [776, 500] width 367 height 40
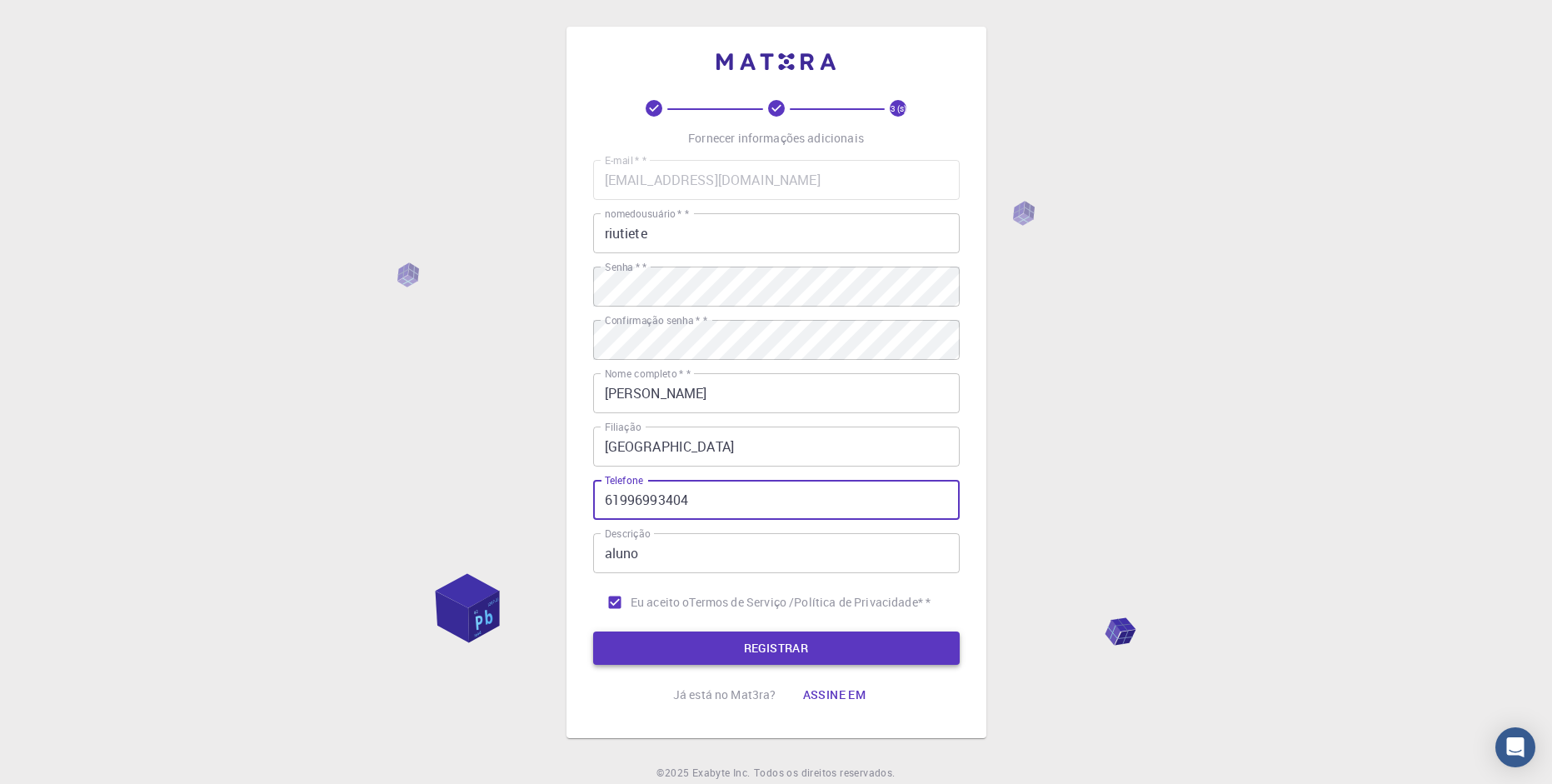
click at [679, 655] on button "REGISTRAR" at bounding box center [776, 648] width 367 height 33
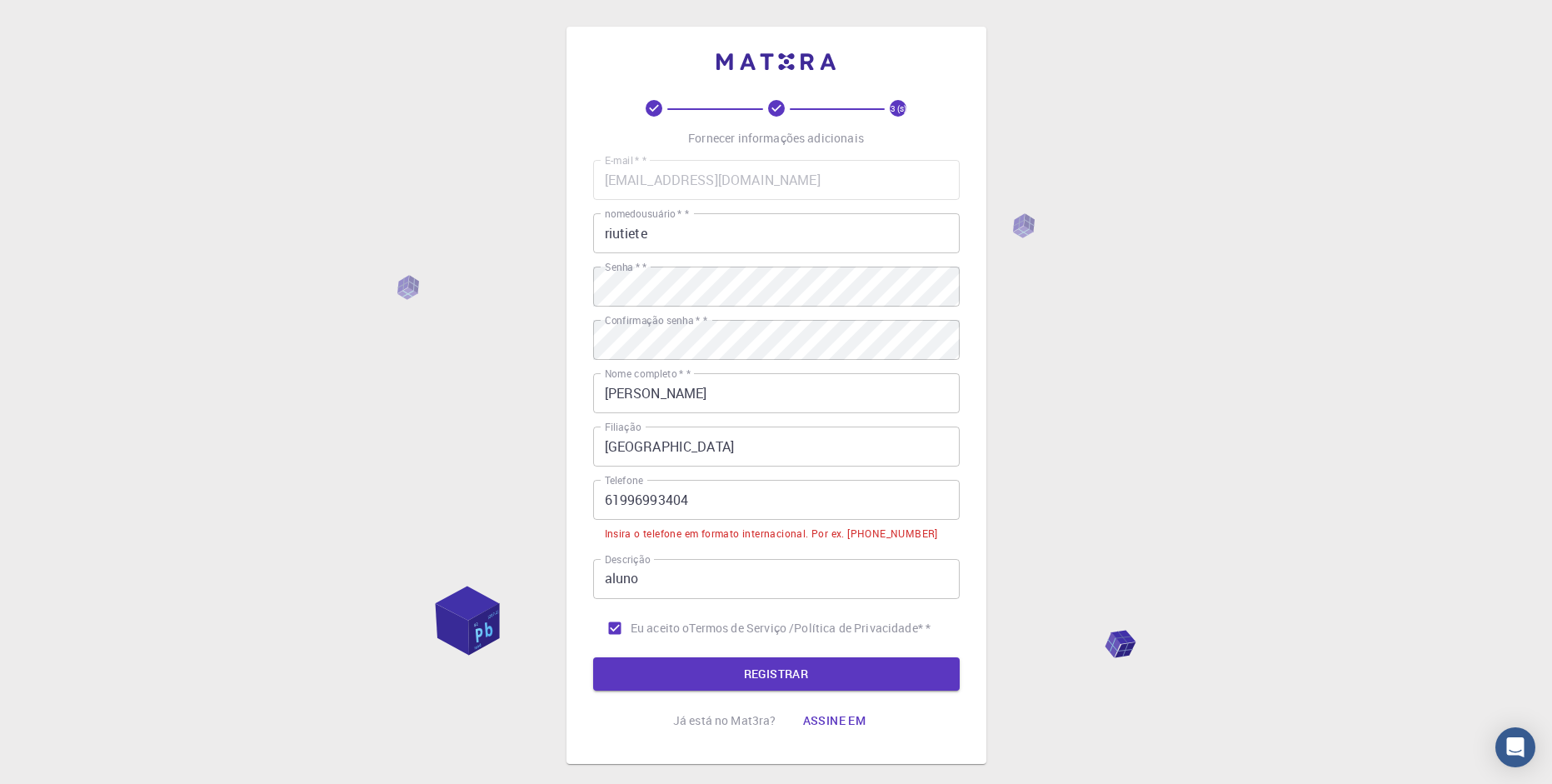
click at [603, 495] on input "61996993404" at bounding box center [776, 500] width 367 height 40
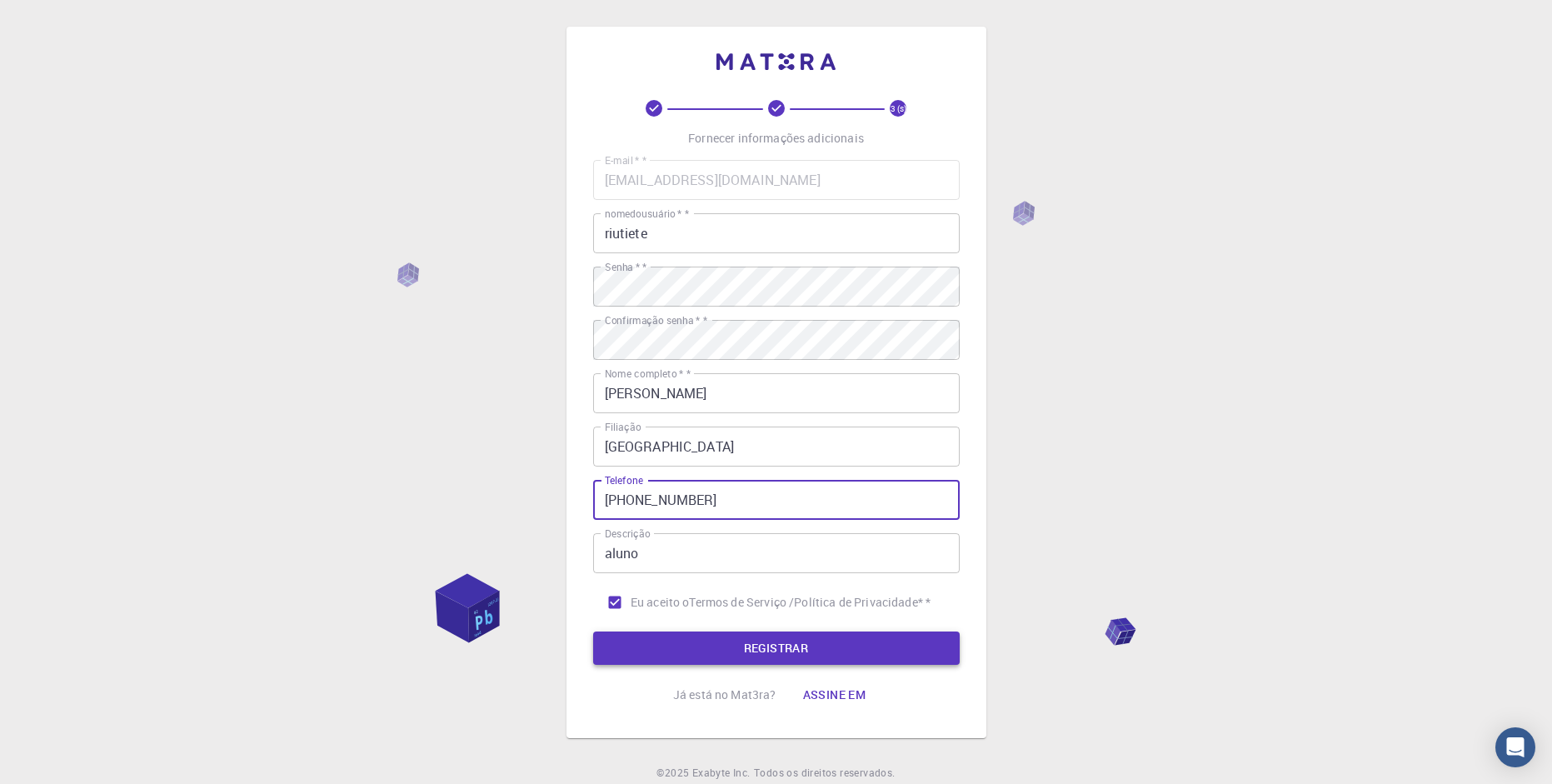
type input "[PHONE_NUMBER]"
click at [730, 639] on button "REGISTRAR" at bounding box center [776, 648] width 367 height 33
click at [775, 650] on button "REGISTRAR" at bounding box center [776, 648] width 367 height 33
